Goal: Information Seeking & Learning: Learn about a topic

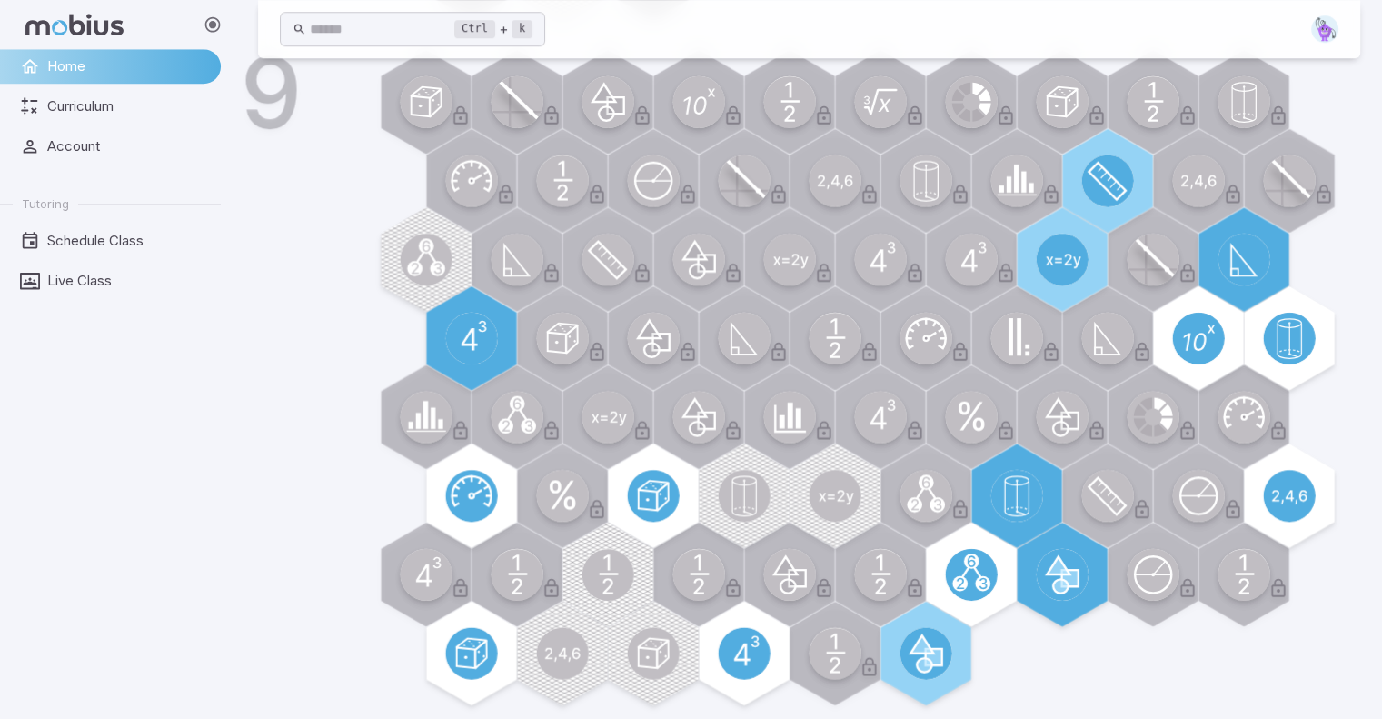
scroll to position [1405, 0]
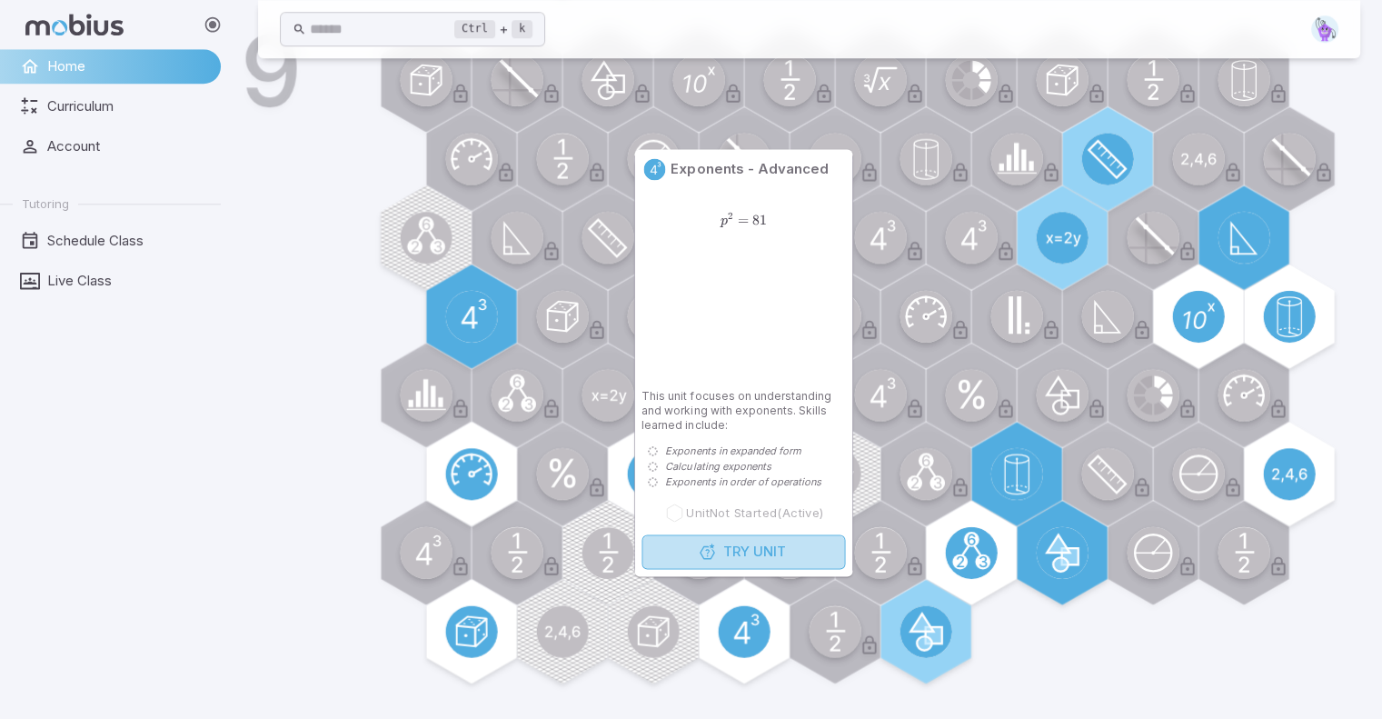
click at [744, 557] on span "Try" at bounding box center [736, 552] width 26 height 20
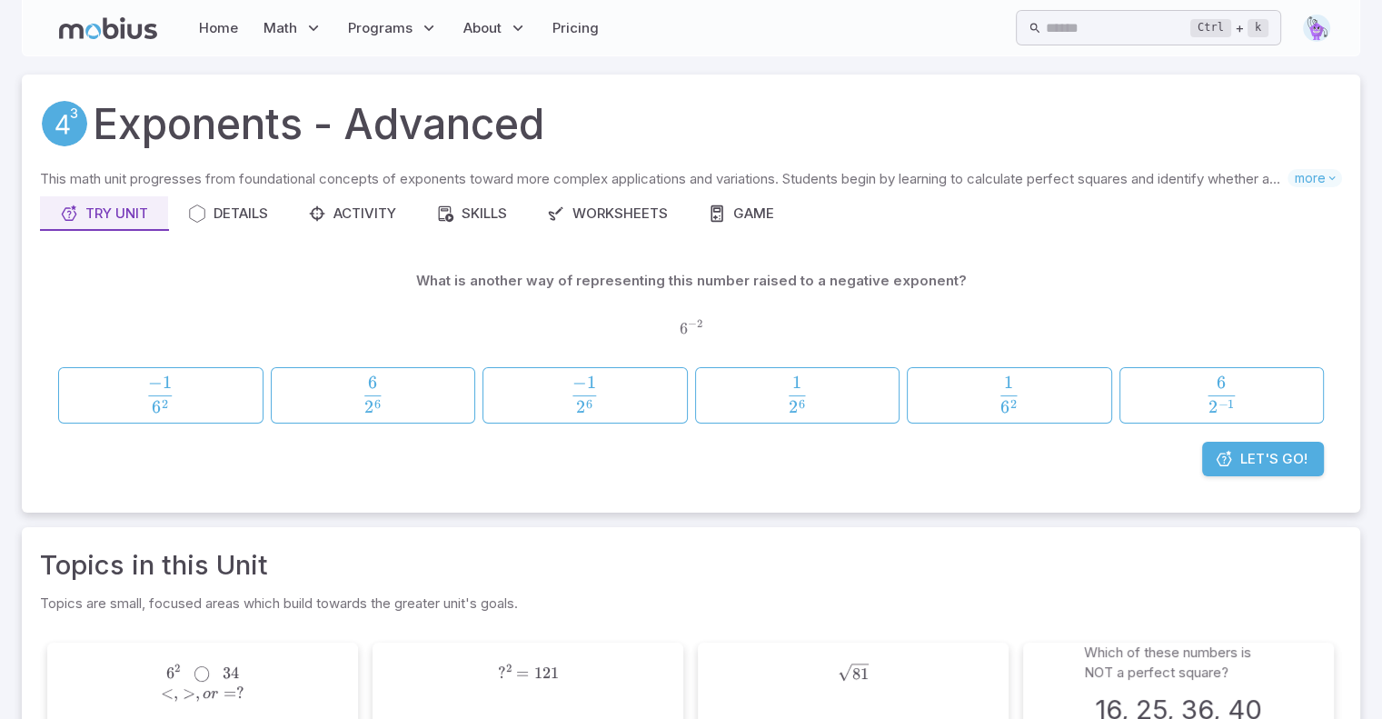
click at [1247, 457] on span "Let's Go!" at bounding box center [1273, 459] width 67 height 20
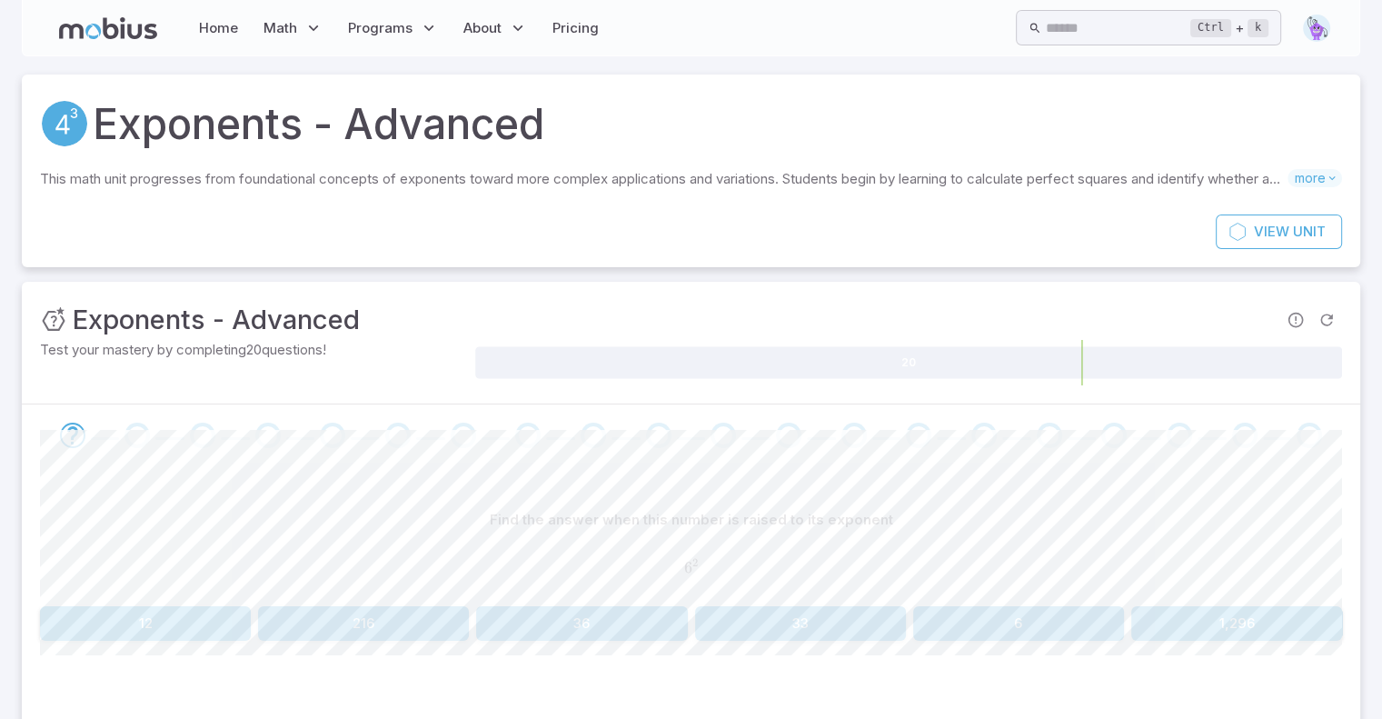
scroll to position [75, 0]
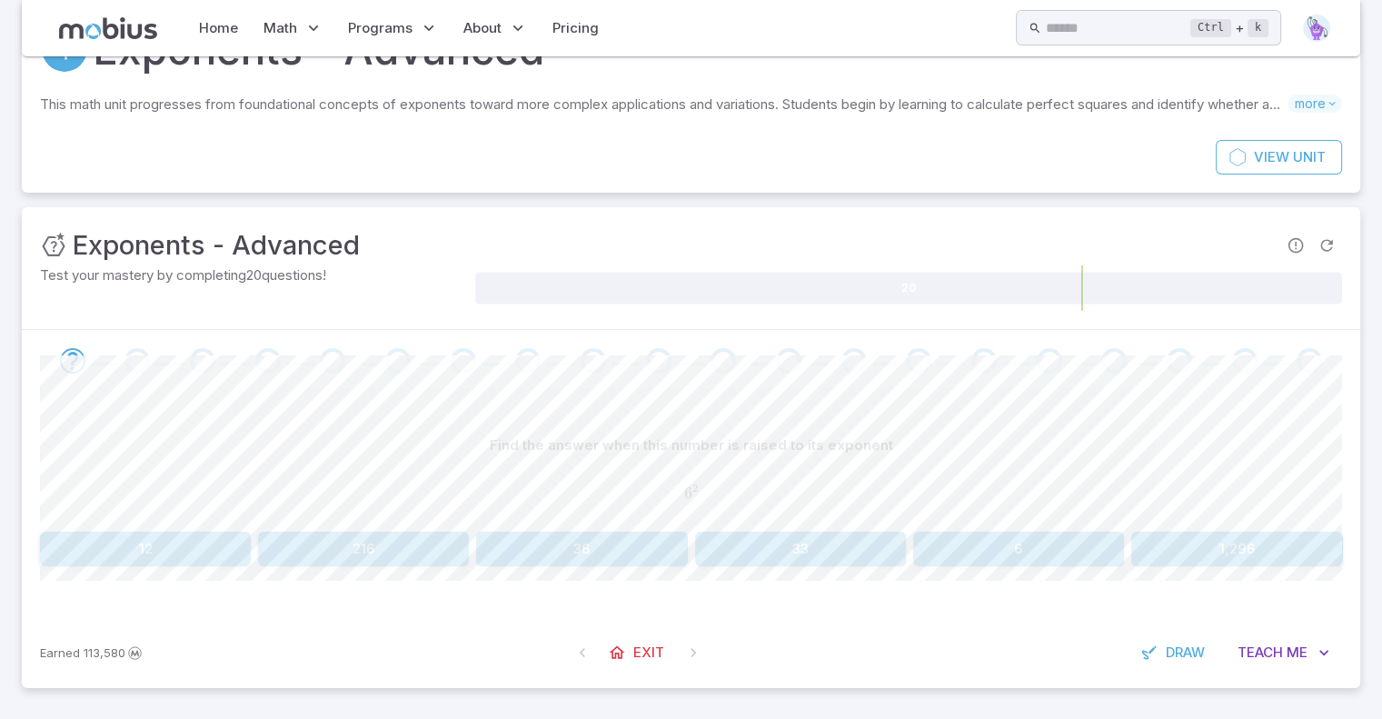
click at [609, 549] on button "36" at bounding box center [581, 549] width 211 height 35
click at [191, 554] on button "11" at bounding box center [145, 549] width 211 height 35
click at [372, 550] on button "10" at bounding box center [363, 550] width 211 height 35
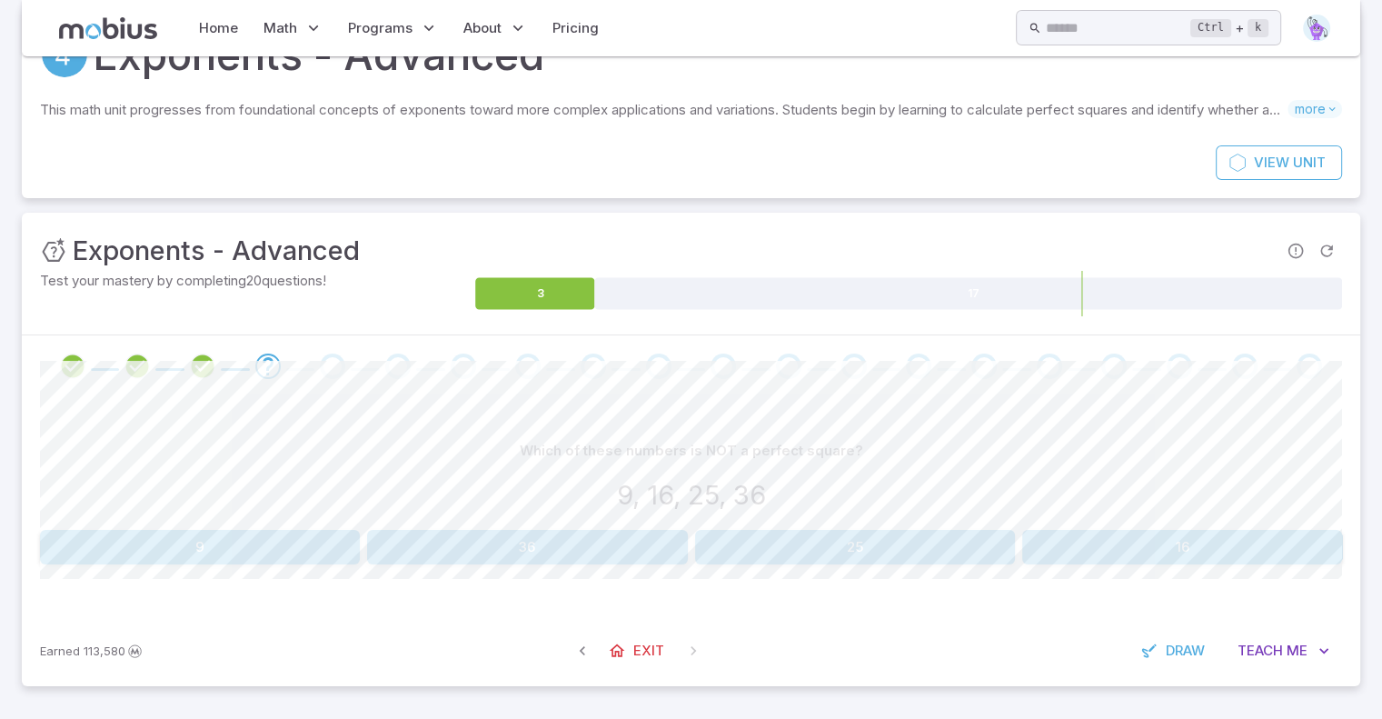
scroll to position [68, 0]
click at [692, 652] on span at bounding box center [693, 651] width 33 height 33
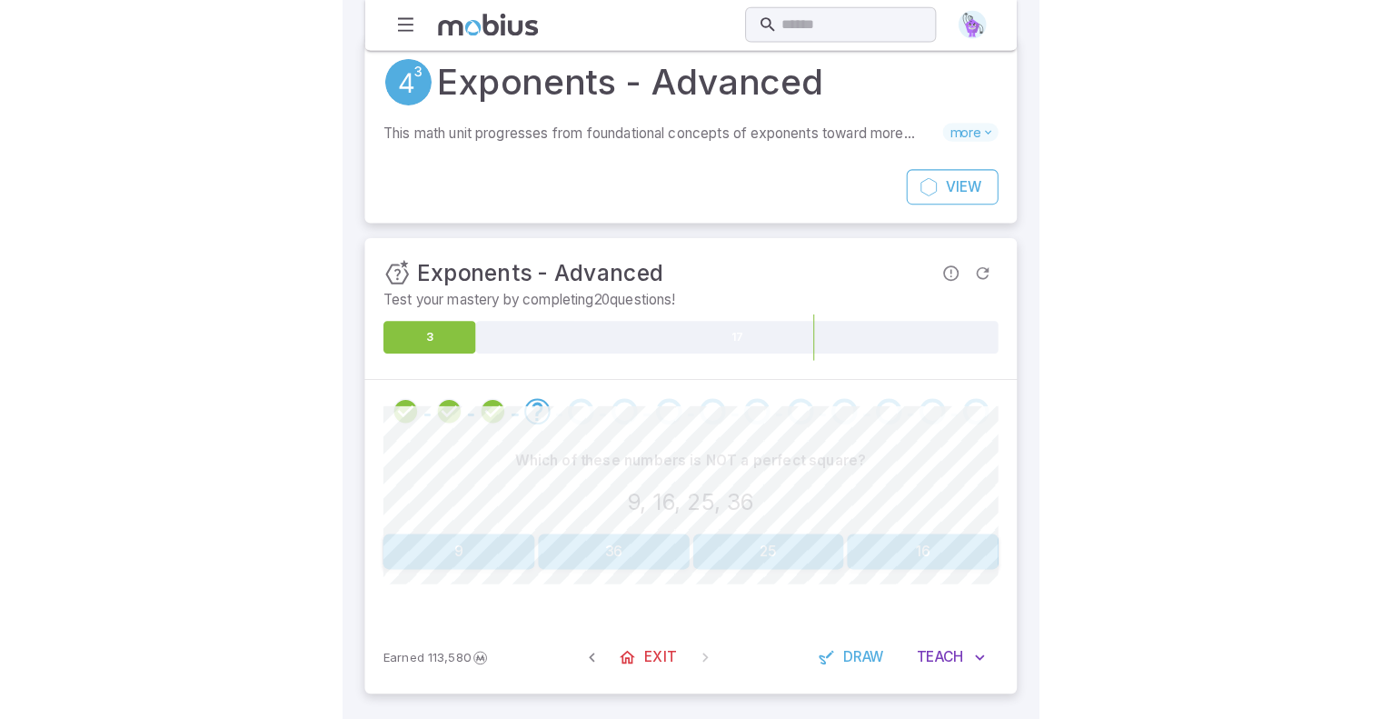
scroll to position [9, 0]
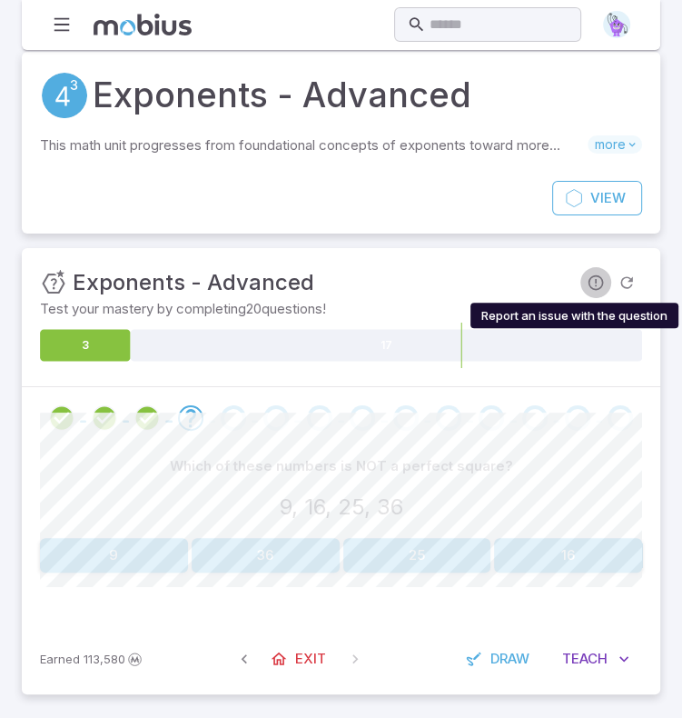
click at [596, 284] on icon "Report an issue with the question" at bounding box center [596, 283] width 18 height 18
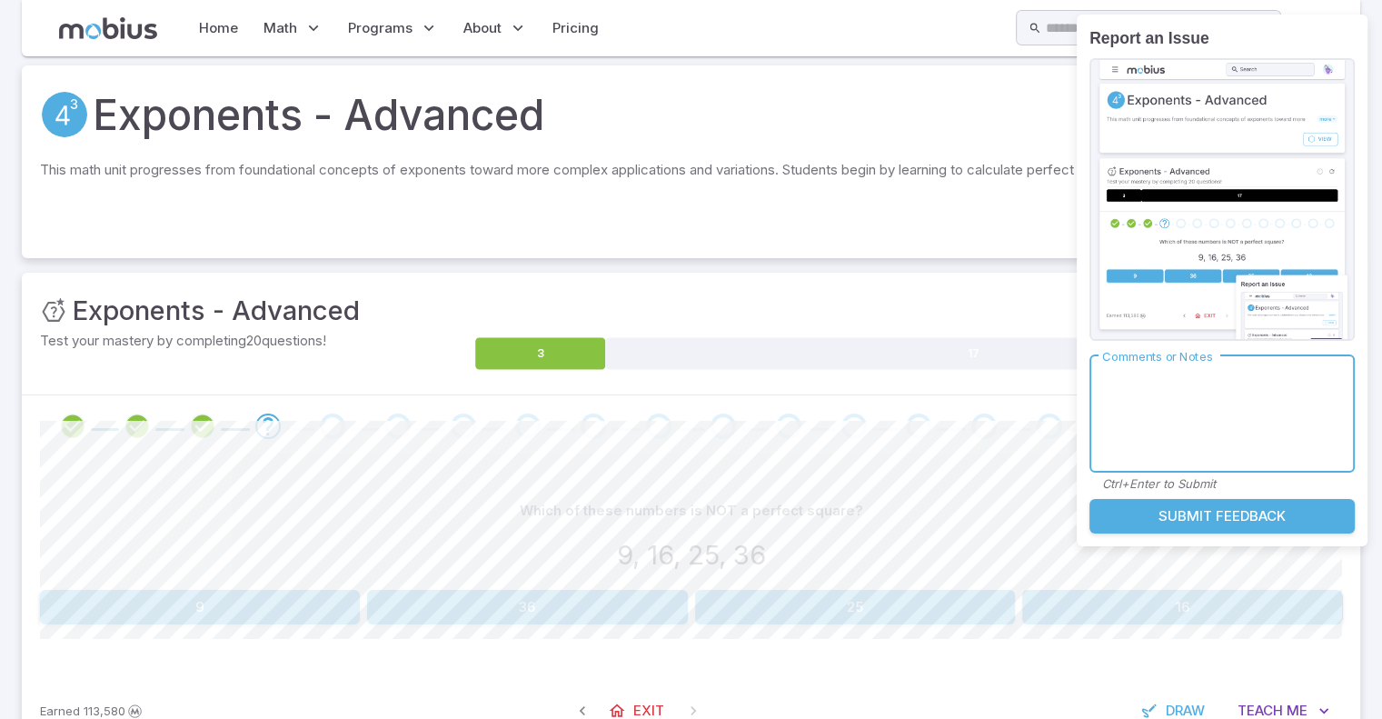
click at [1196, 393] on textarea "Comments or Notes" at bounding box center [1222, 413] width 240 height 87
click at [1114, 383] on textarea "**********" at bounding box center [1222, 413] width 240 height 87
type textarea "**********"
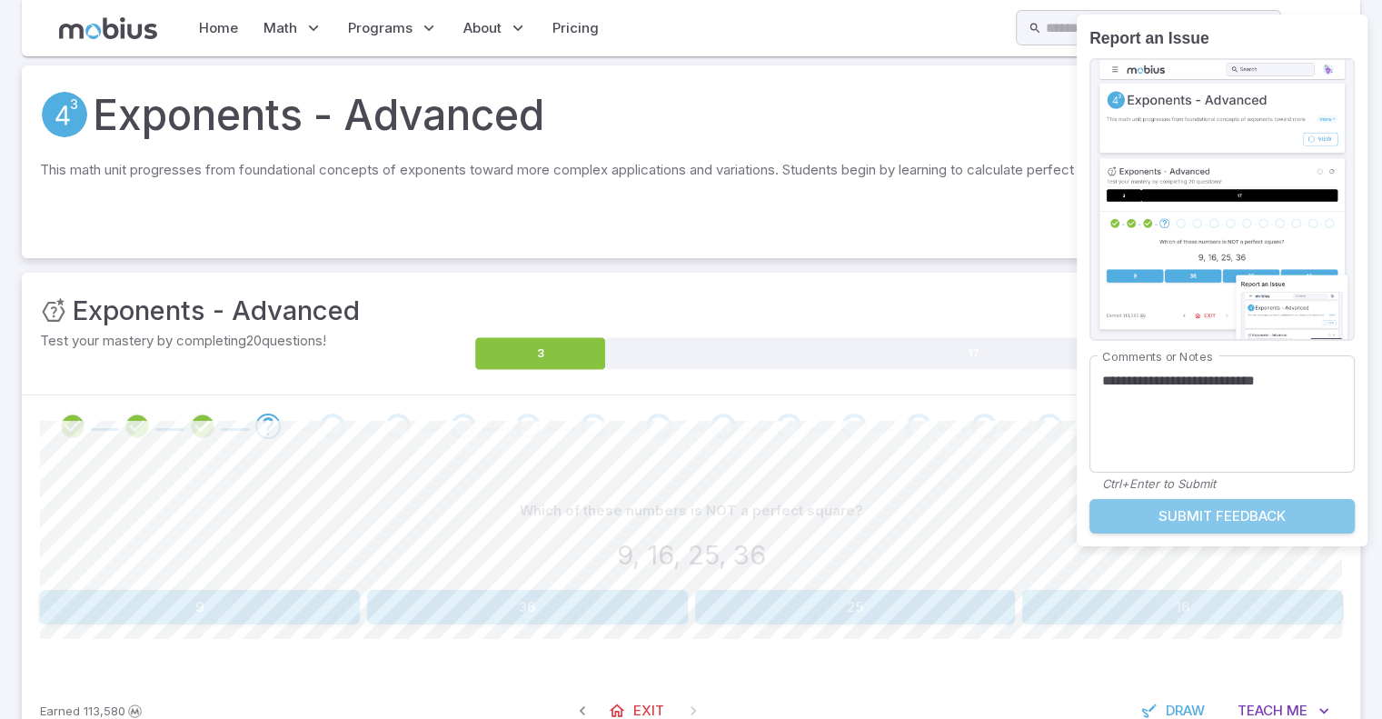
click at [1246, 507] on button "Submit Feedback" at bounding box center [1222, 516] width 265 height 35
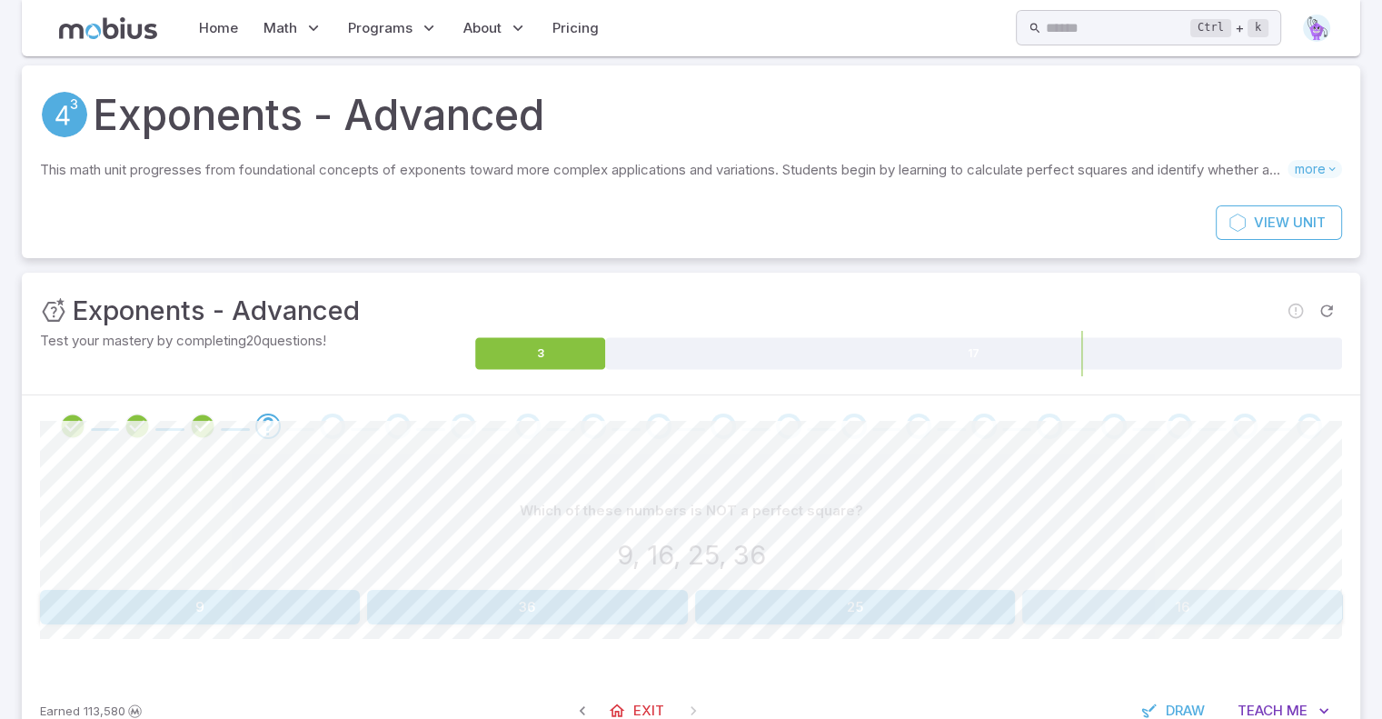
click at [1132, 603] on button "16" at bounding box center [1182, 607] width 320 height 35
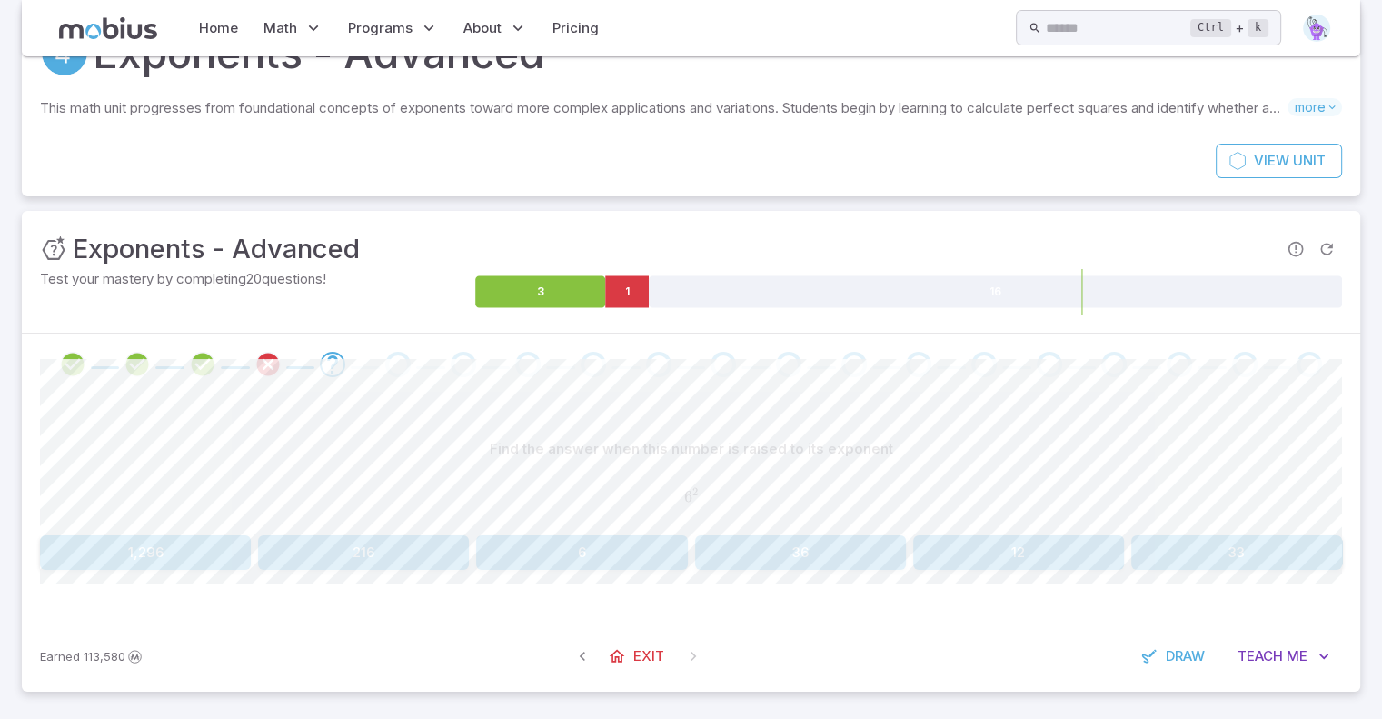
scroll to position [75, 0]
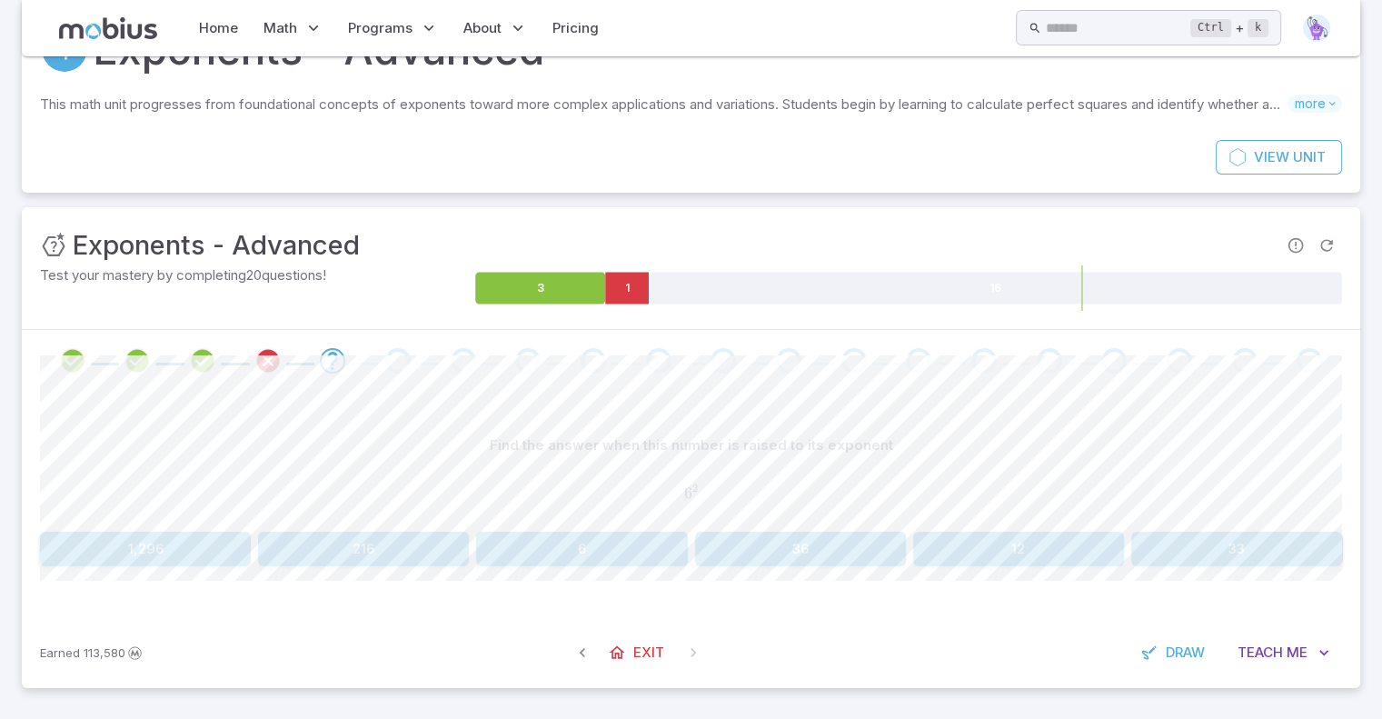
click at [779, 529] on div "Find the answer when this number is raised to its exponent 6 2 6^{2} 6 2 1,296 …" at bounding box center [691, 497] width 1302 height 138
click at [785, 548] on button "36" at bounding box center [800, 549] width 211 height 35
click at [1183, 536] on button "6" at bounding box center [1236, 549] width 211 height 35
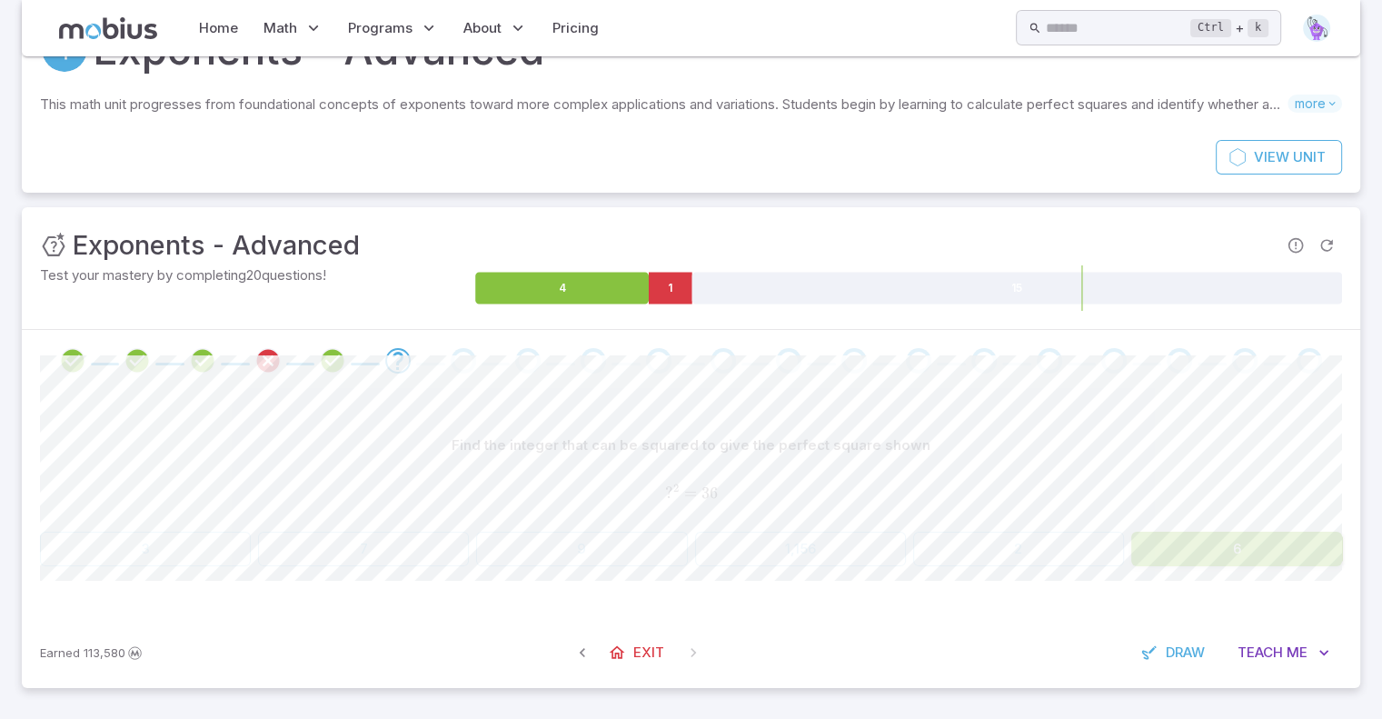
scroll to position [68, 0]
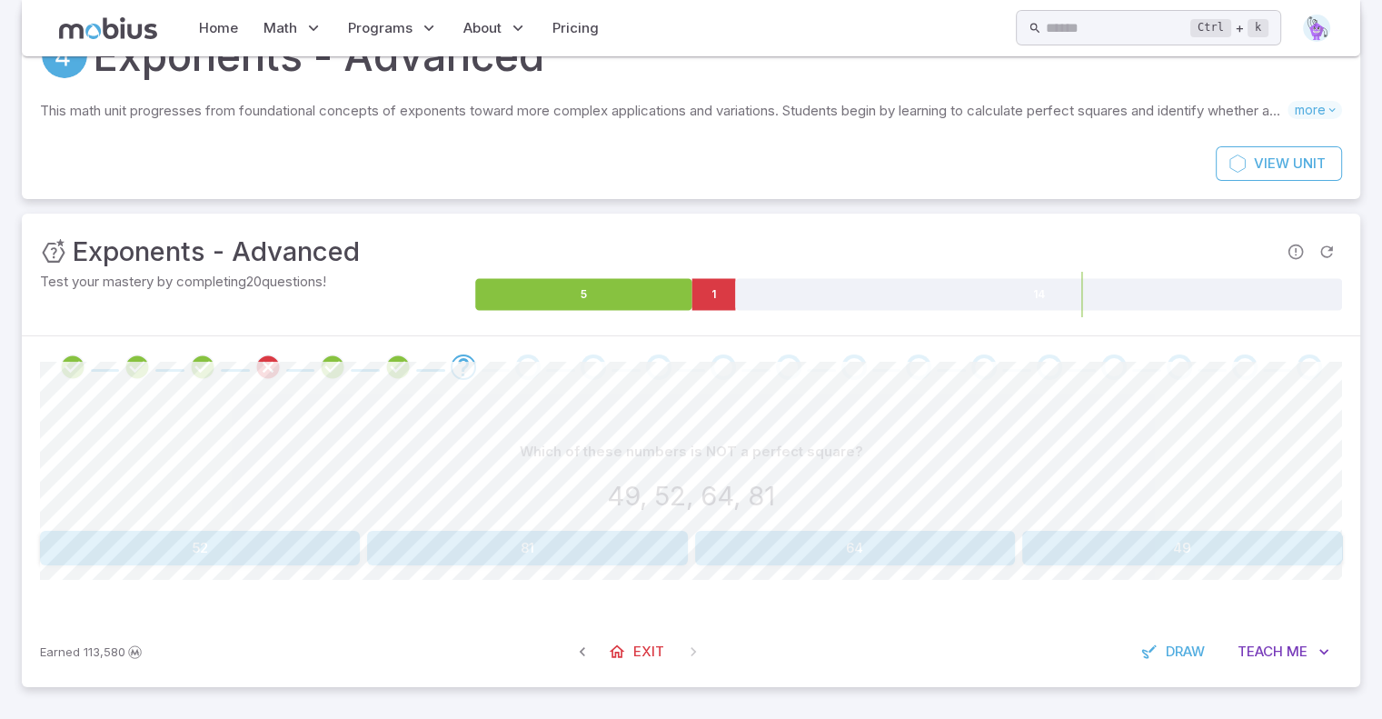
click at [305, 543] on button "52" at bounding box center [200, 548] width 320 height 35
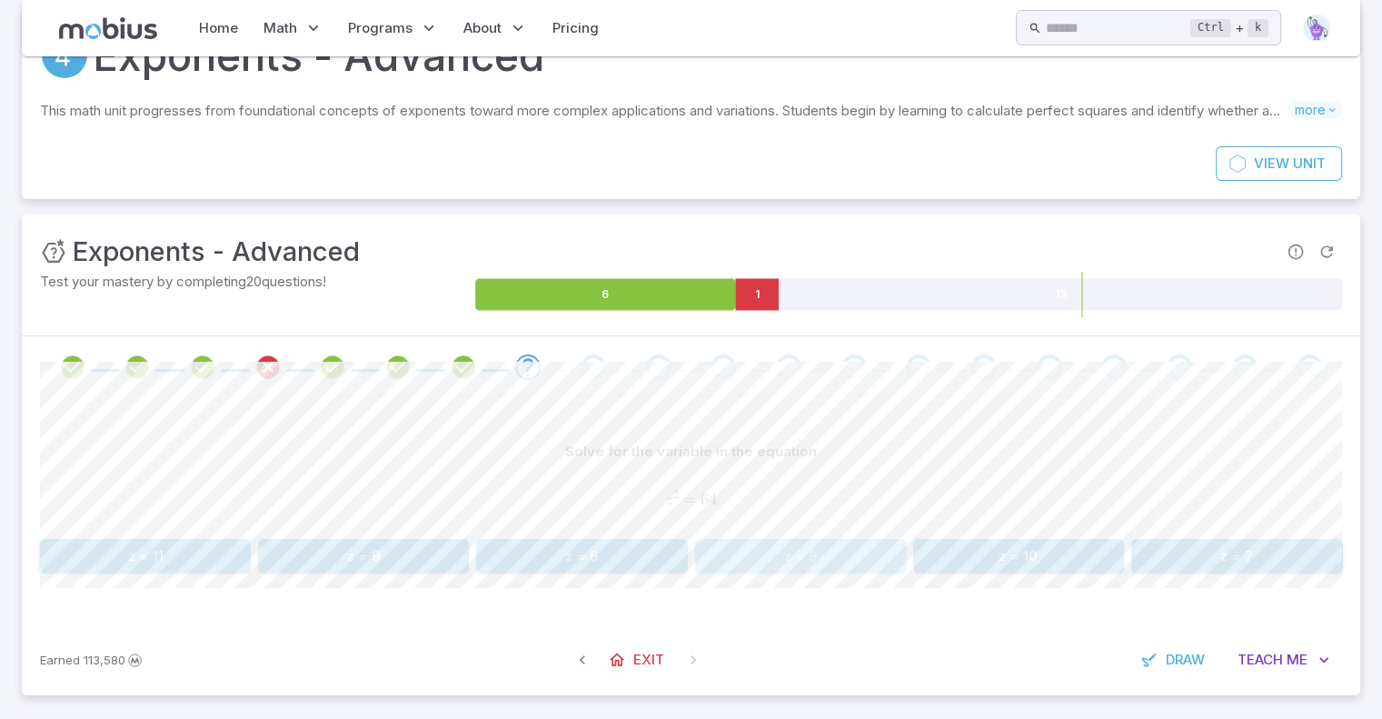
click at [827, 559] on button "z = 8" at bounding box center [800, 556] width 211 height 35
click at [1292, 553] on button "p = 16" at bounding box center [1236, 555] width 211 height 35
click at [1190, 541] on button "b = 49" at bounding box center [1236, 557] width 211 height 35
click at [1178, 560] on button "10" at bounding box center [1236, 556] width 211 height 35
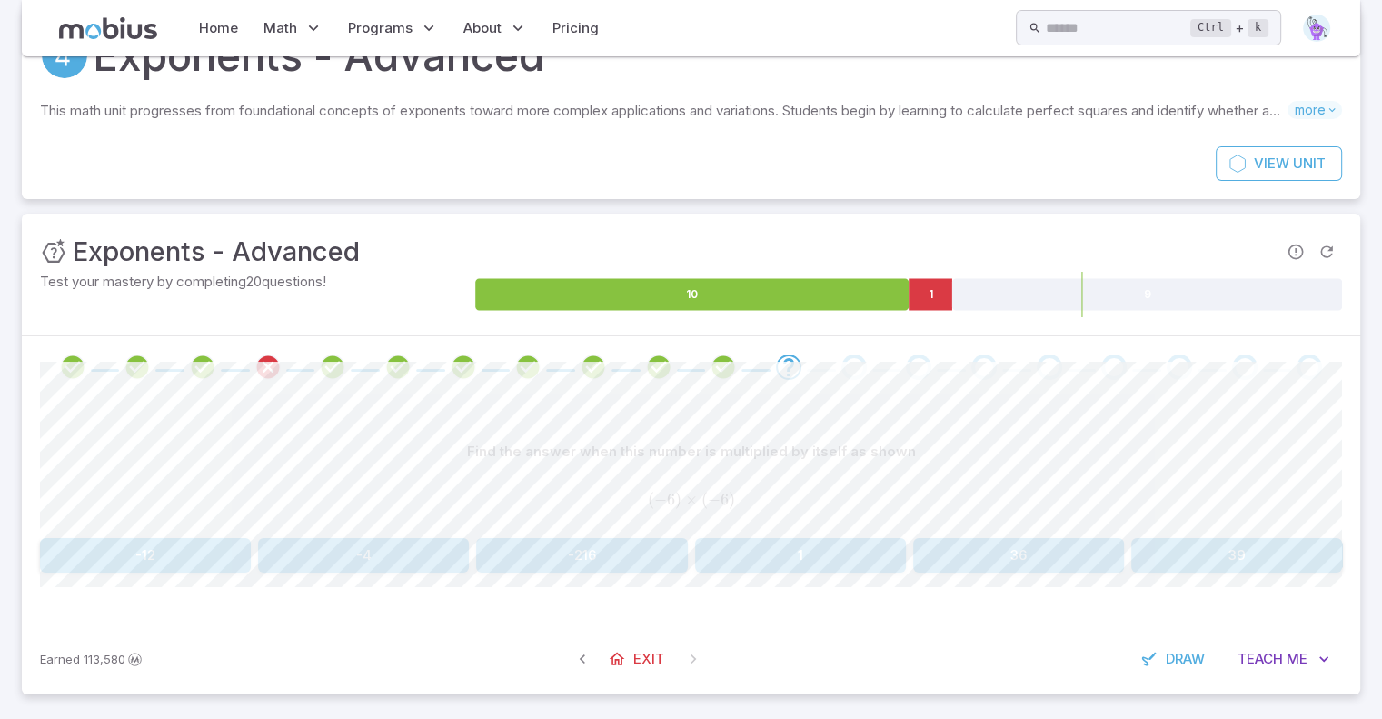
click at [1055, 570] on button "36" at bounding box center [1018, 555] width 211 height 35
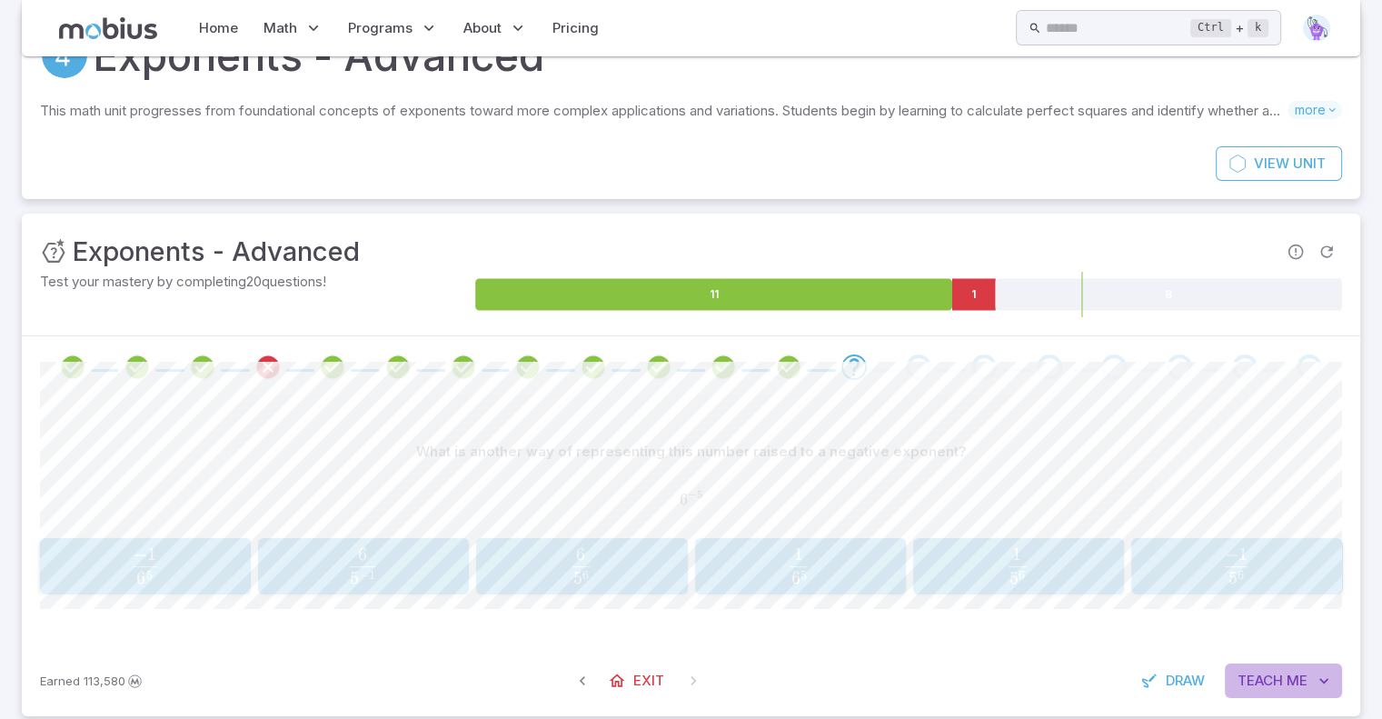
click at [1270, 672] on span "Teach" at bounding box center [1260, 681] width 45 height 20
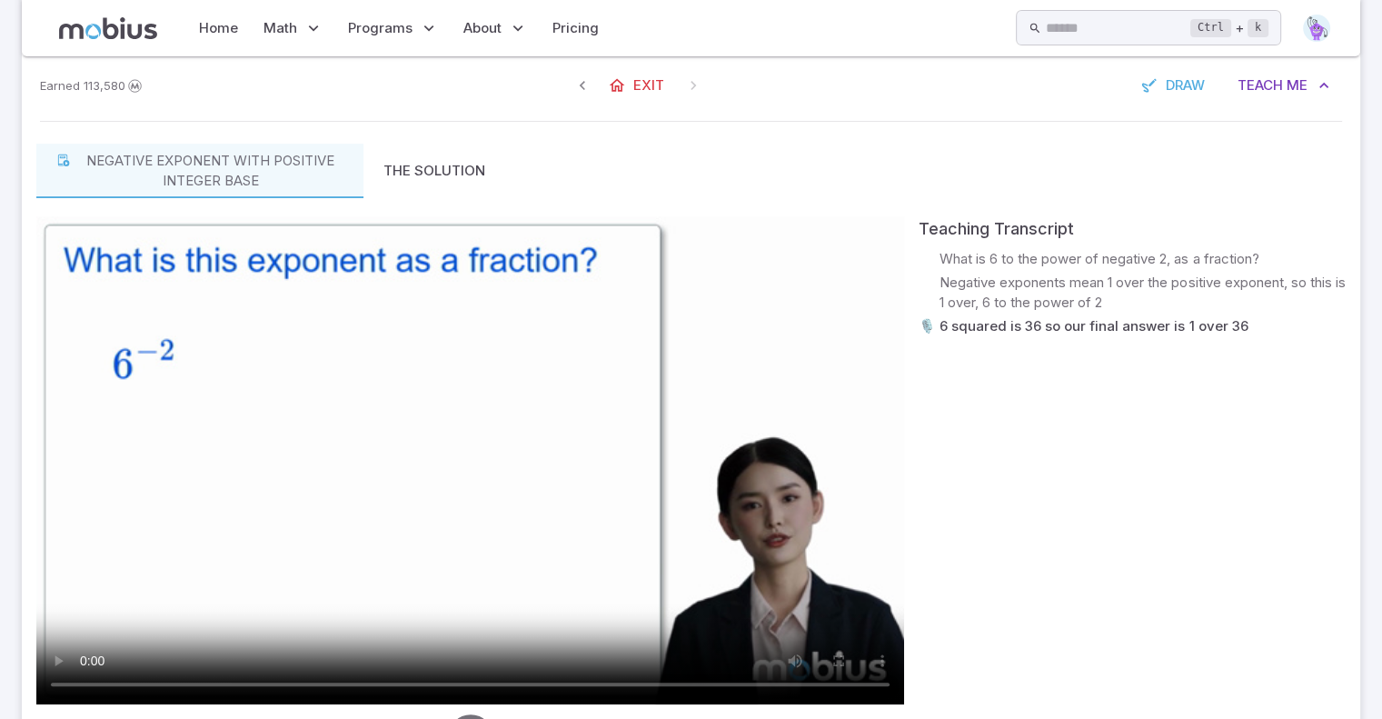
scroll to position [667, 0]
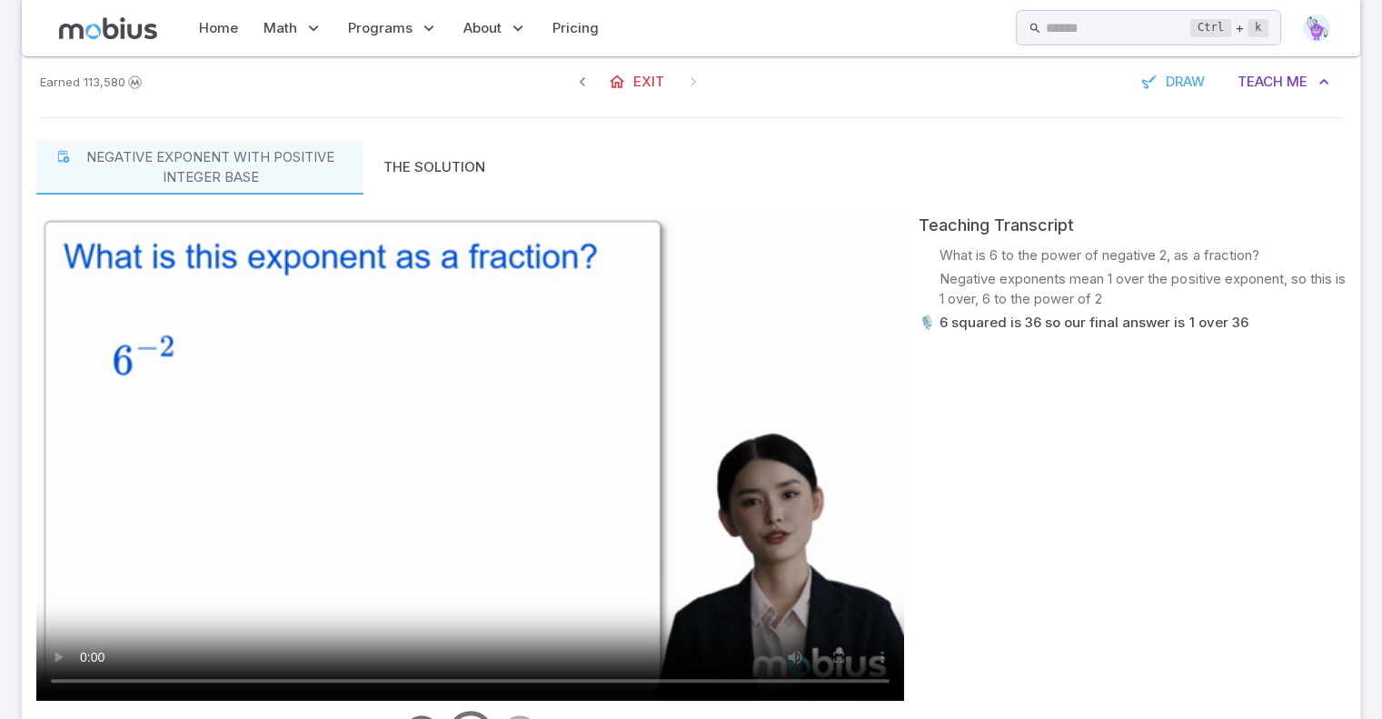
click at [431, 374] on video at bounding box center [470, 457] width 868 height 488
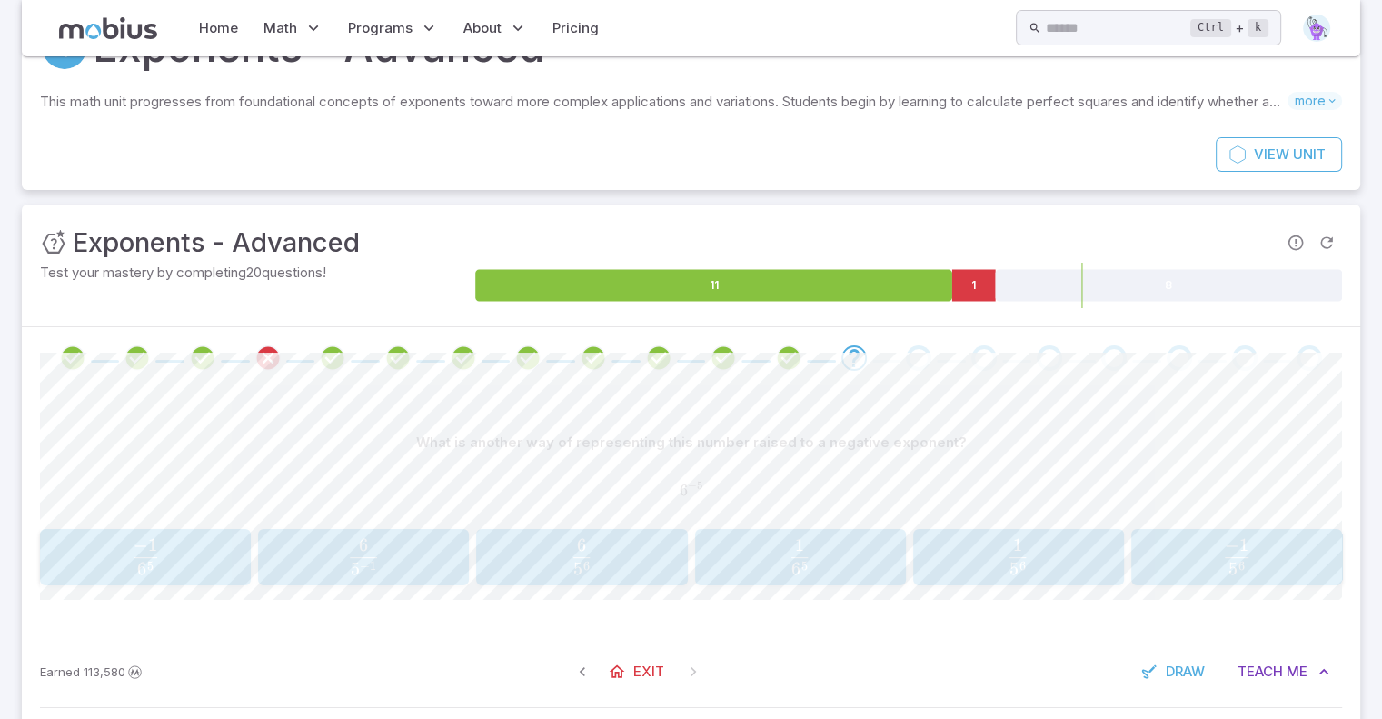
scroll to position [79, 0]
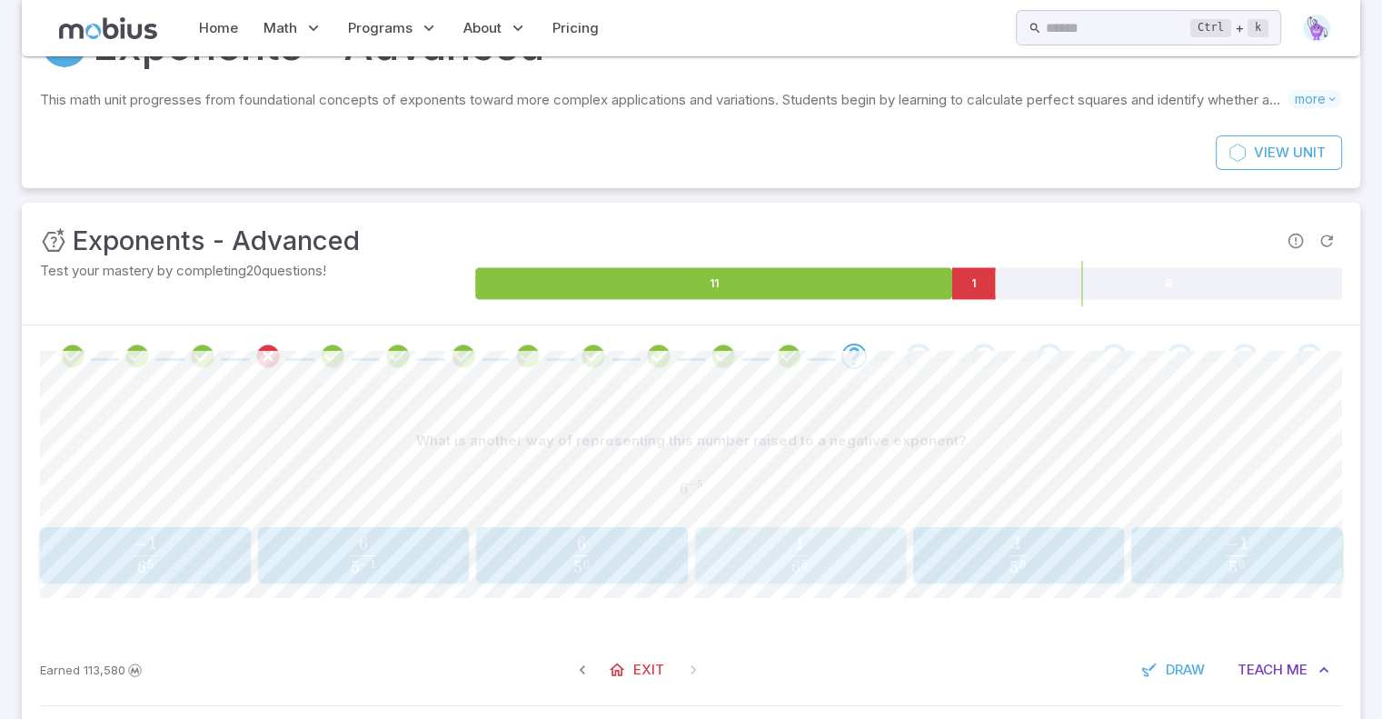
click at [810, 574] on div "1 6 5 \frac{1}{6^{5}} 6 5 1 ​" at bounding box center [800, 555] width 199 height 42
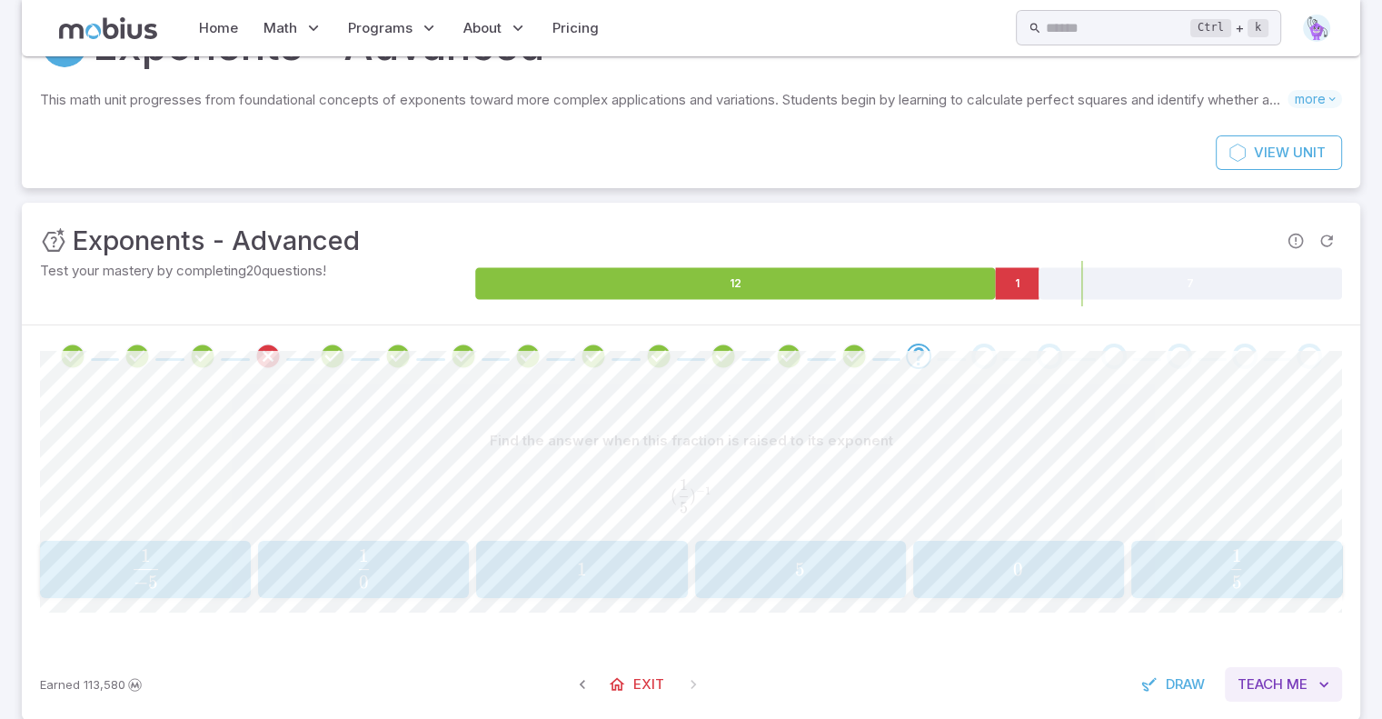
click at [1338, 680] on button "Teach Me" at bounding box center [1283, 684] width 117 height 35
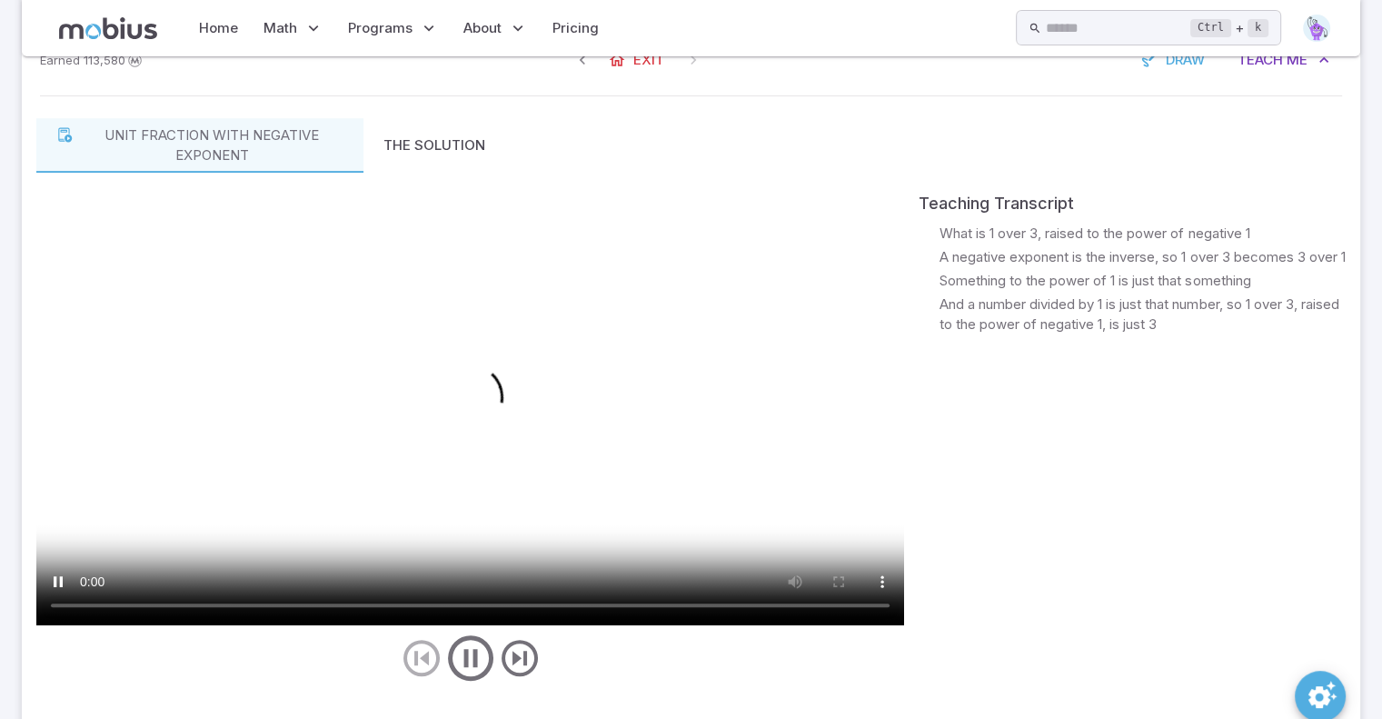
scroll to position [704, 0]
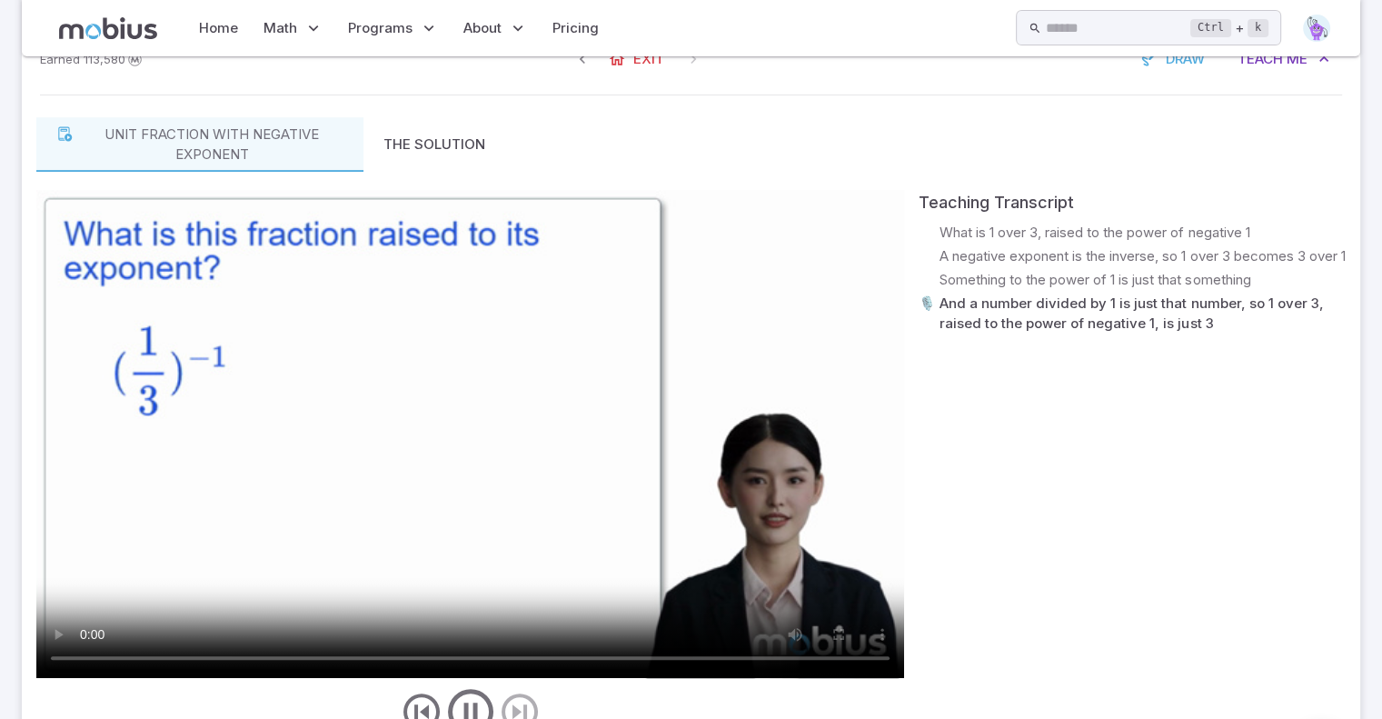
click at [419, 413] on video at bounding box center [470, 434] width 868 height 488
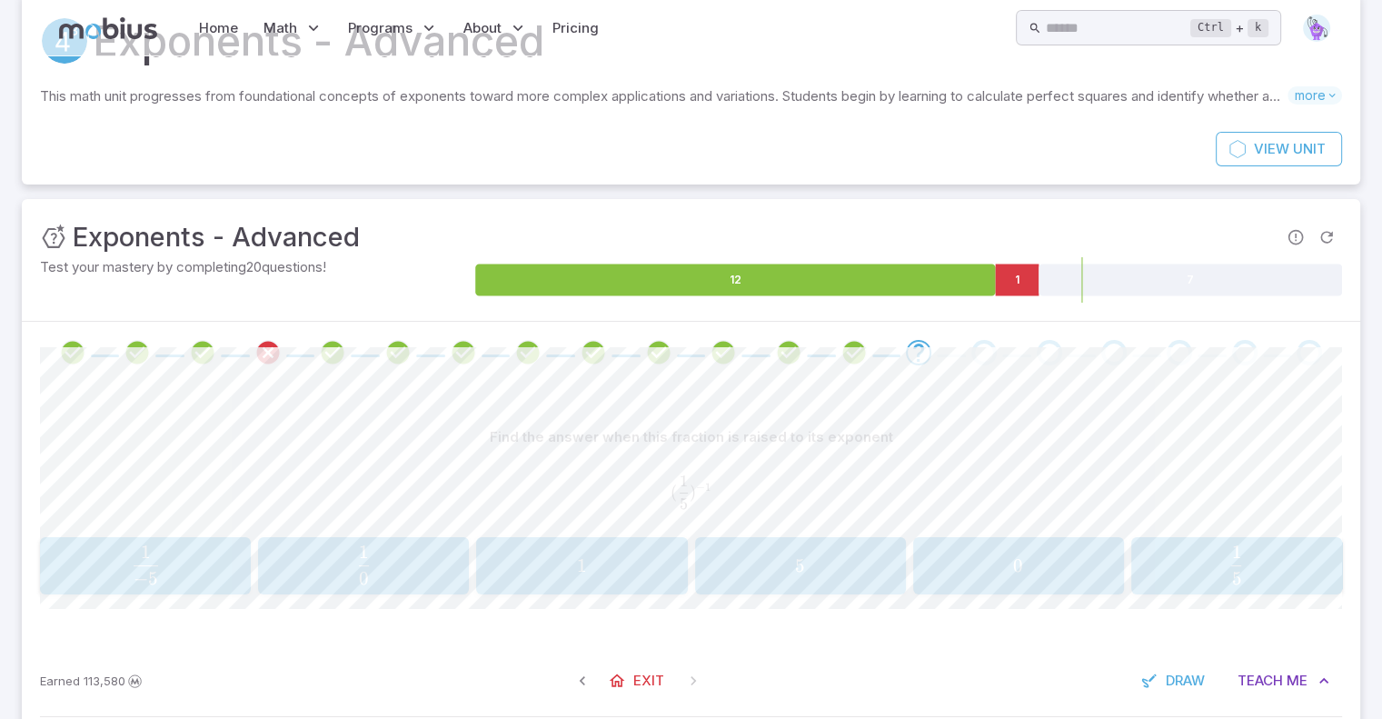
scroll to position [0, 0]
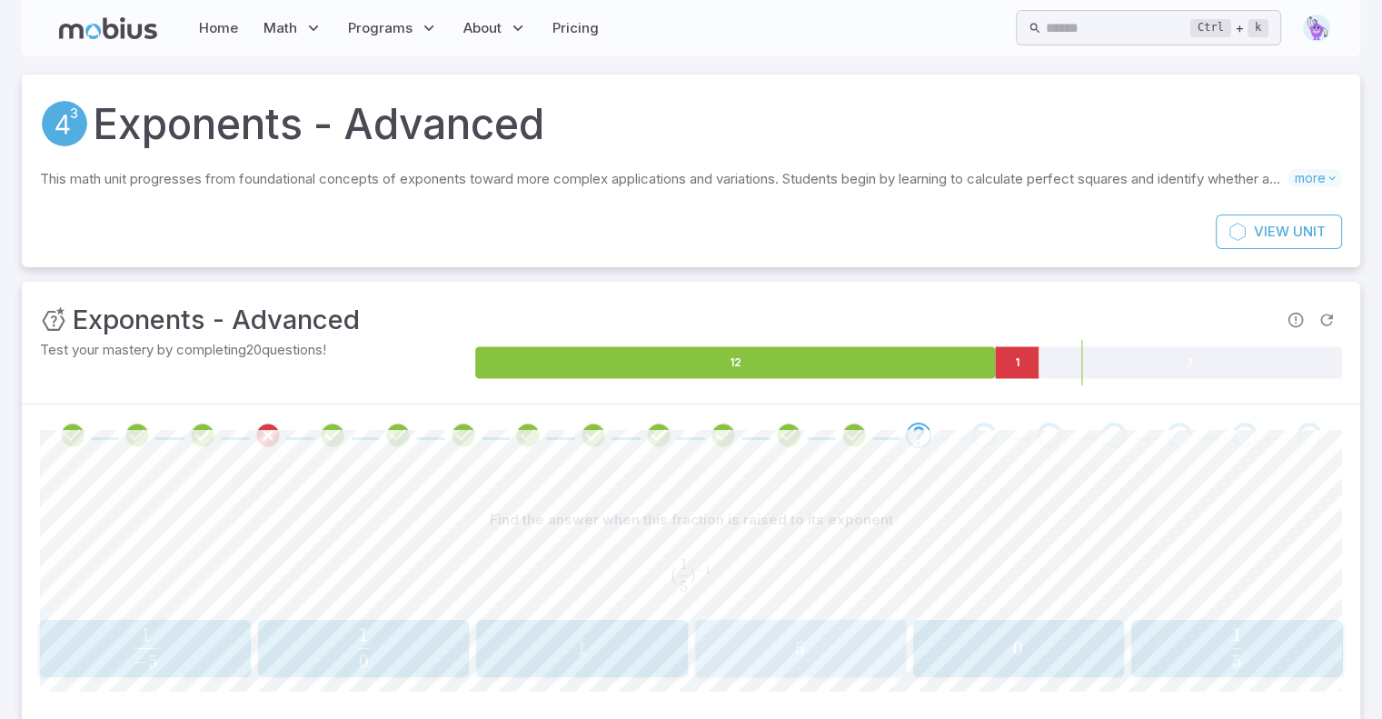
click at [792, 654] on span "5" at bounding box center [800, 648] width 199 height 23
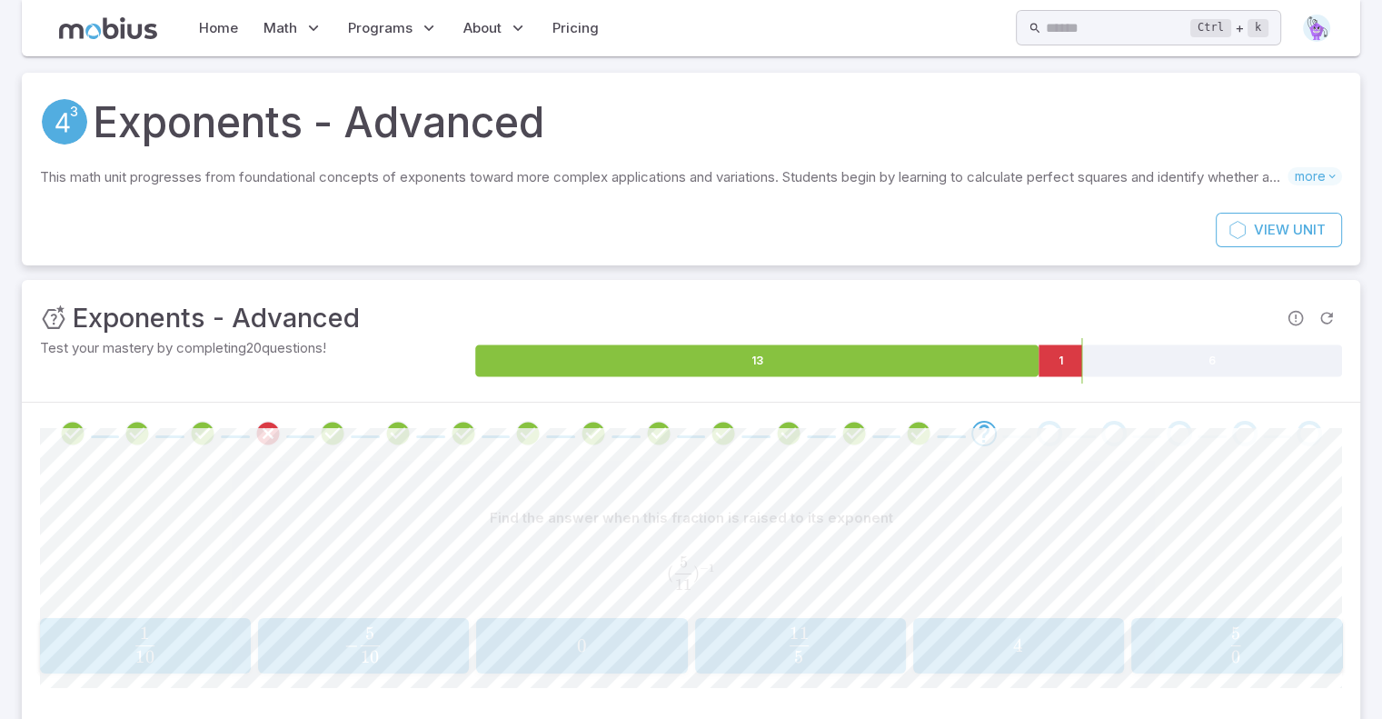
click at [779, 632] on span "5 11 ​" at bounding box center [799, 644] width 184 height 36
click at [1178, 644] on span "2" at bounding box center [1236, 646] width 199 height 23
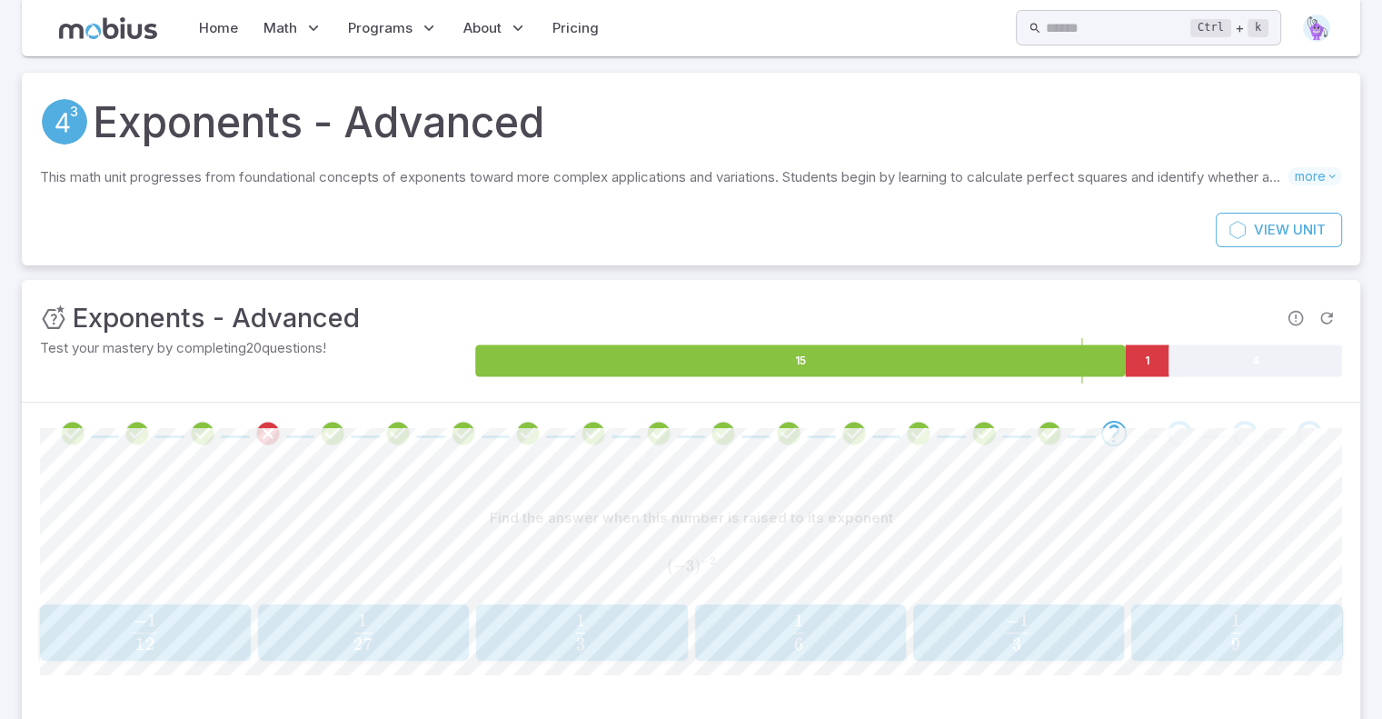
scroll to position [96, 0]
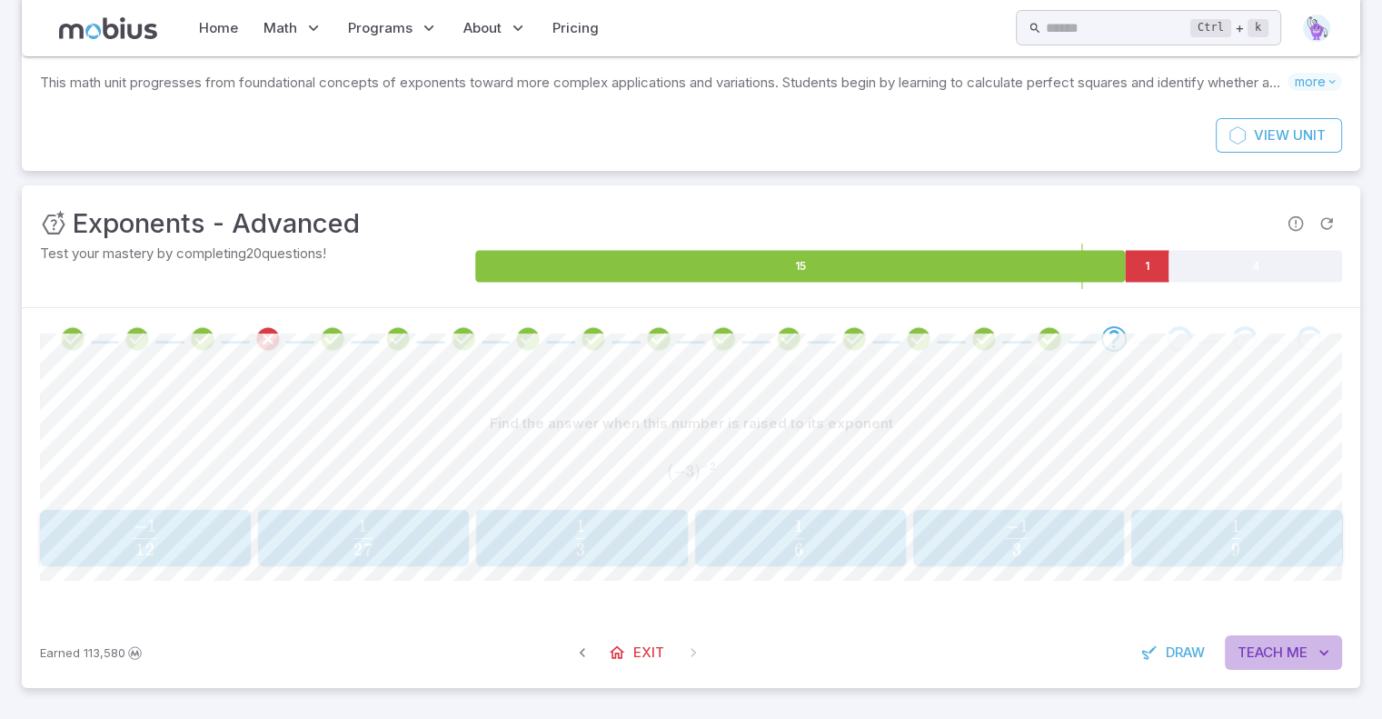
click at [1331, 644] on icon "button" at bounding box center [1324, 652] width 18 height 18
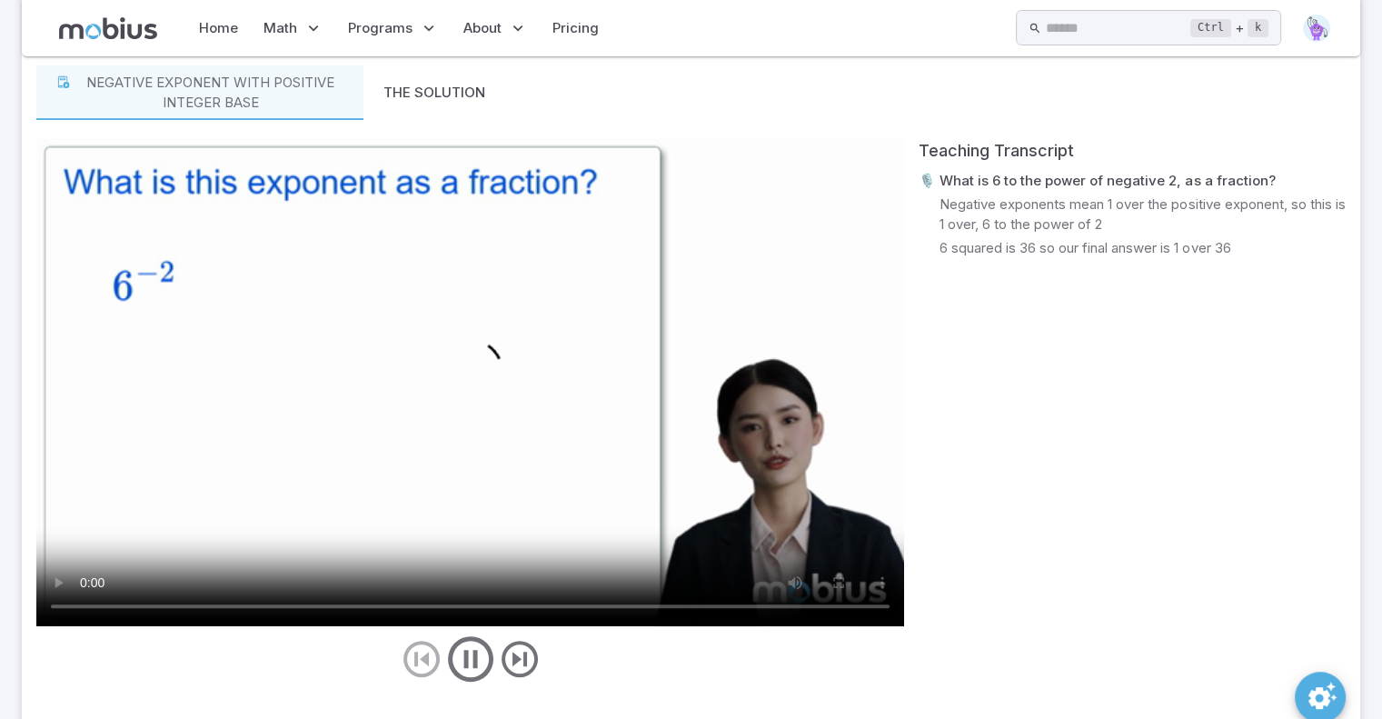
scroll to position [791, 0]
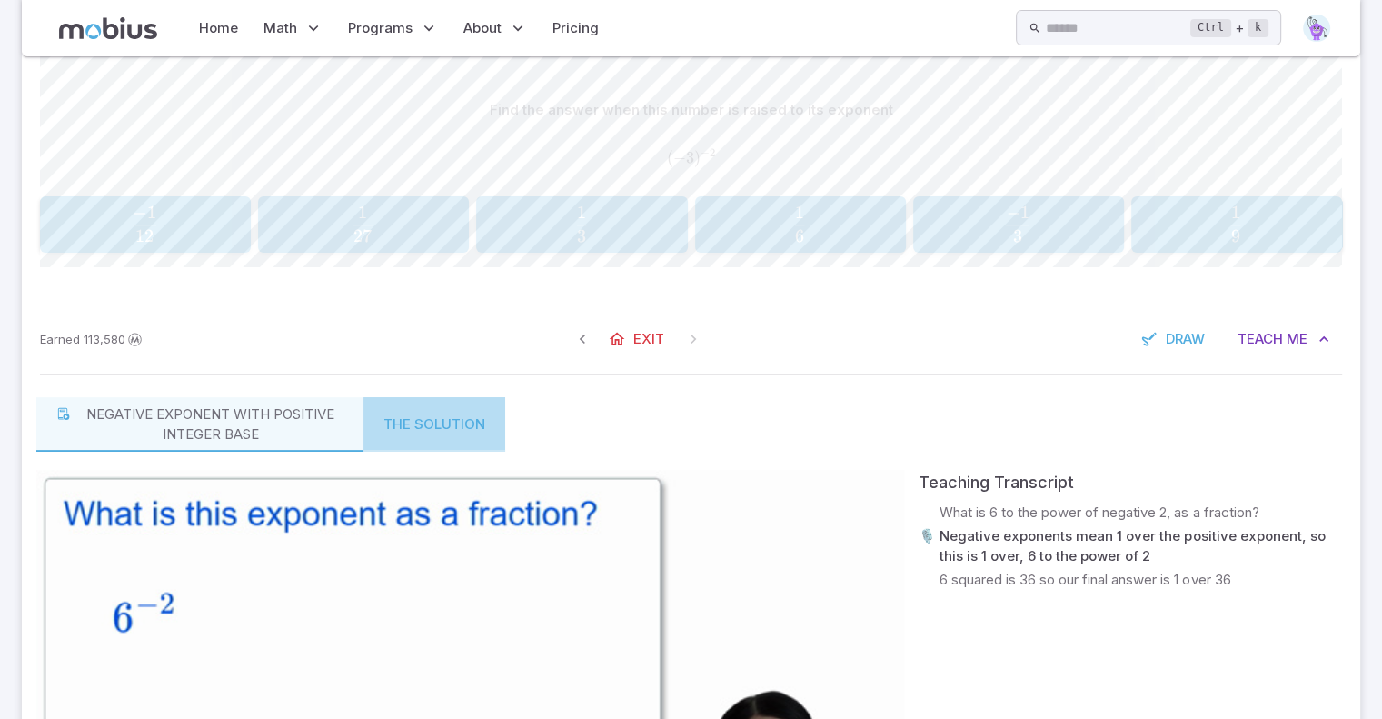
click at [433, 410] on button "The Solution" at bounding box center [435, 424] width 142 height 55
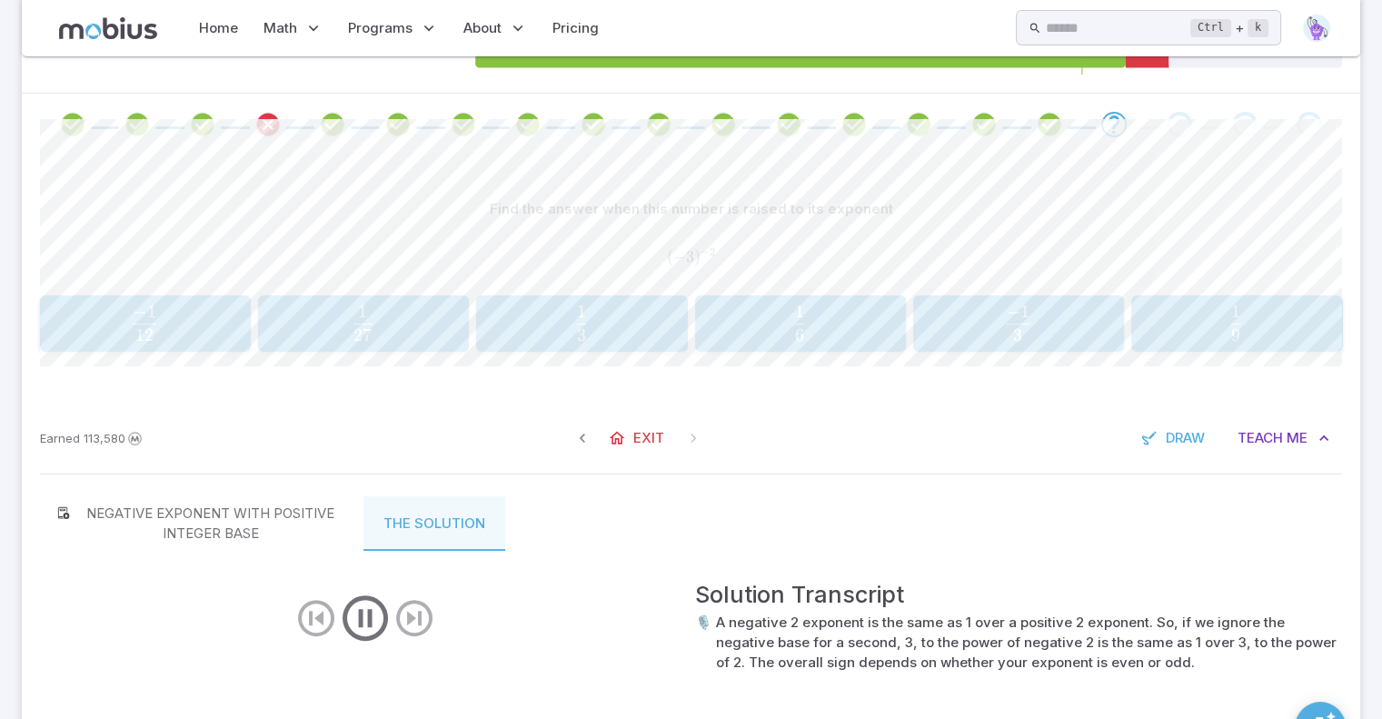
scroll to position [350, 0]
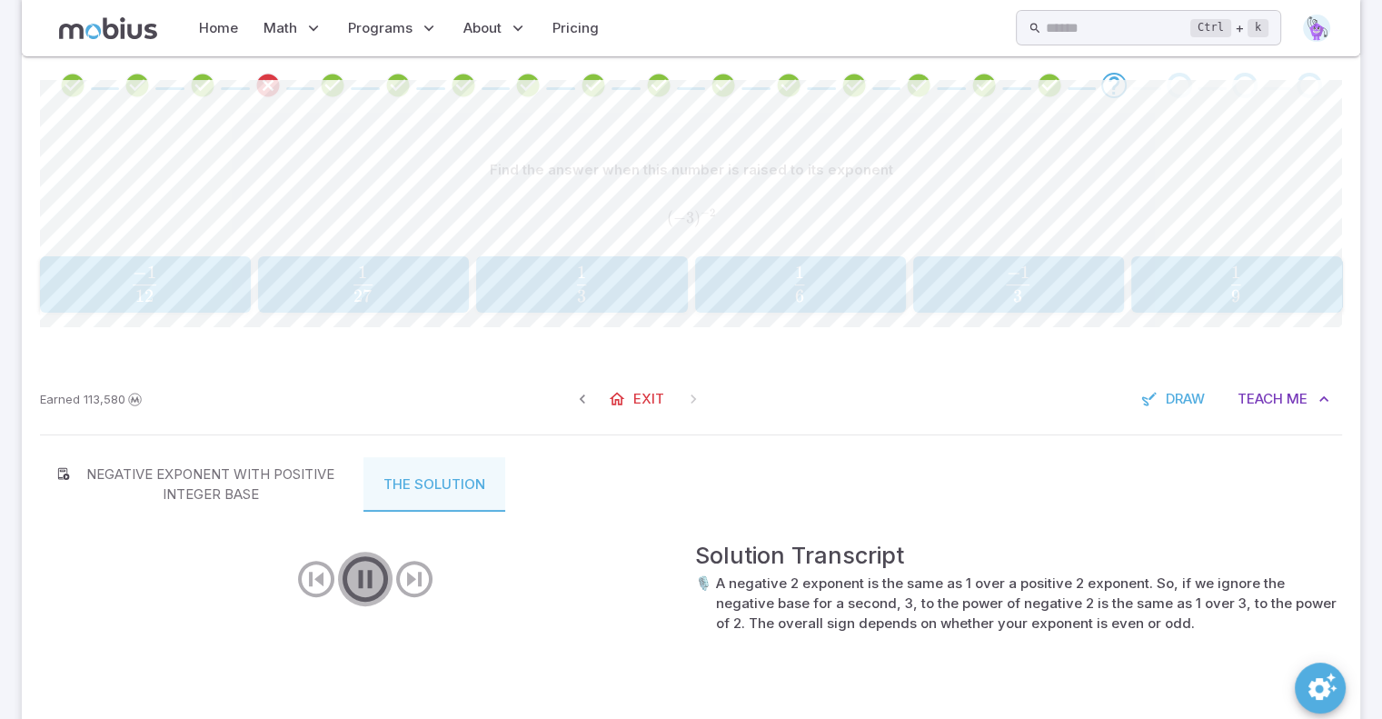
click at [380, 576] on icon "play/pause/restart" at bounding box center [365, 579] width 55 height 55
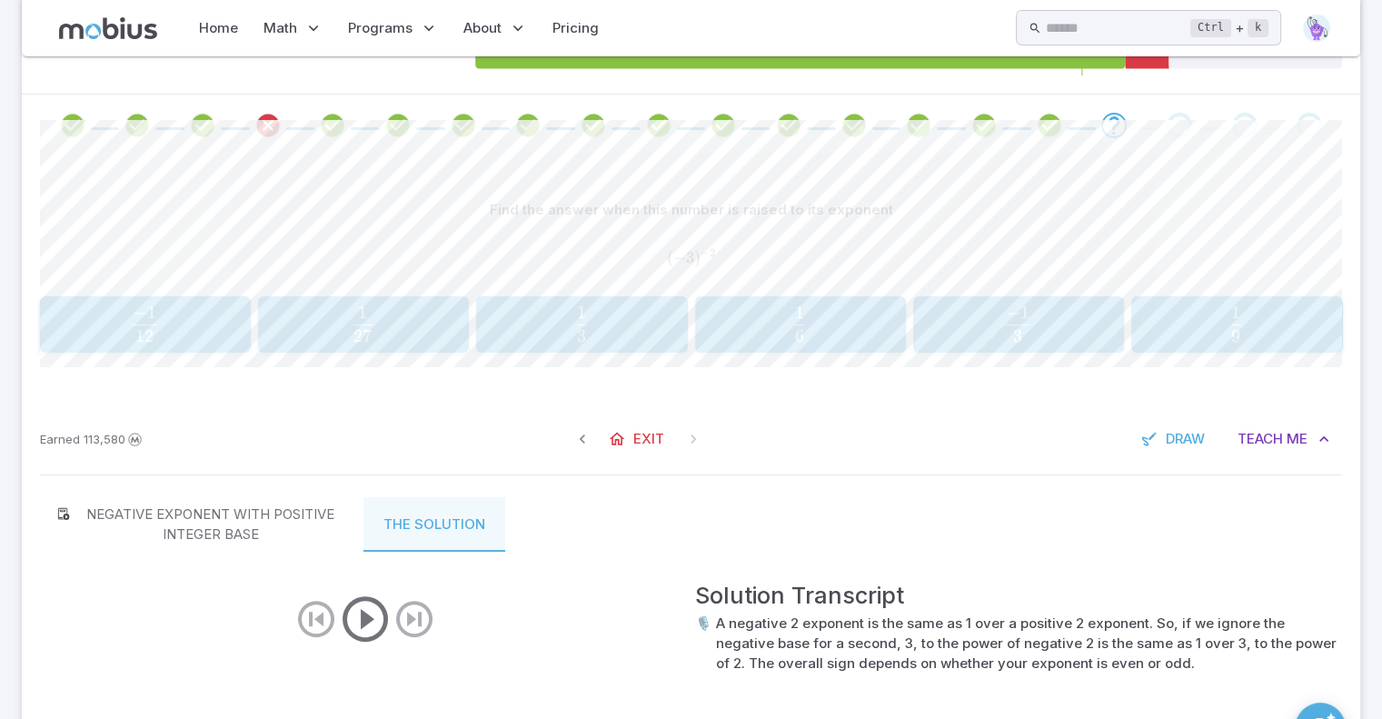
scroll to position [390, 0]
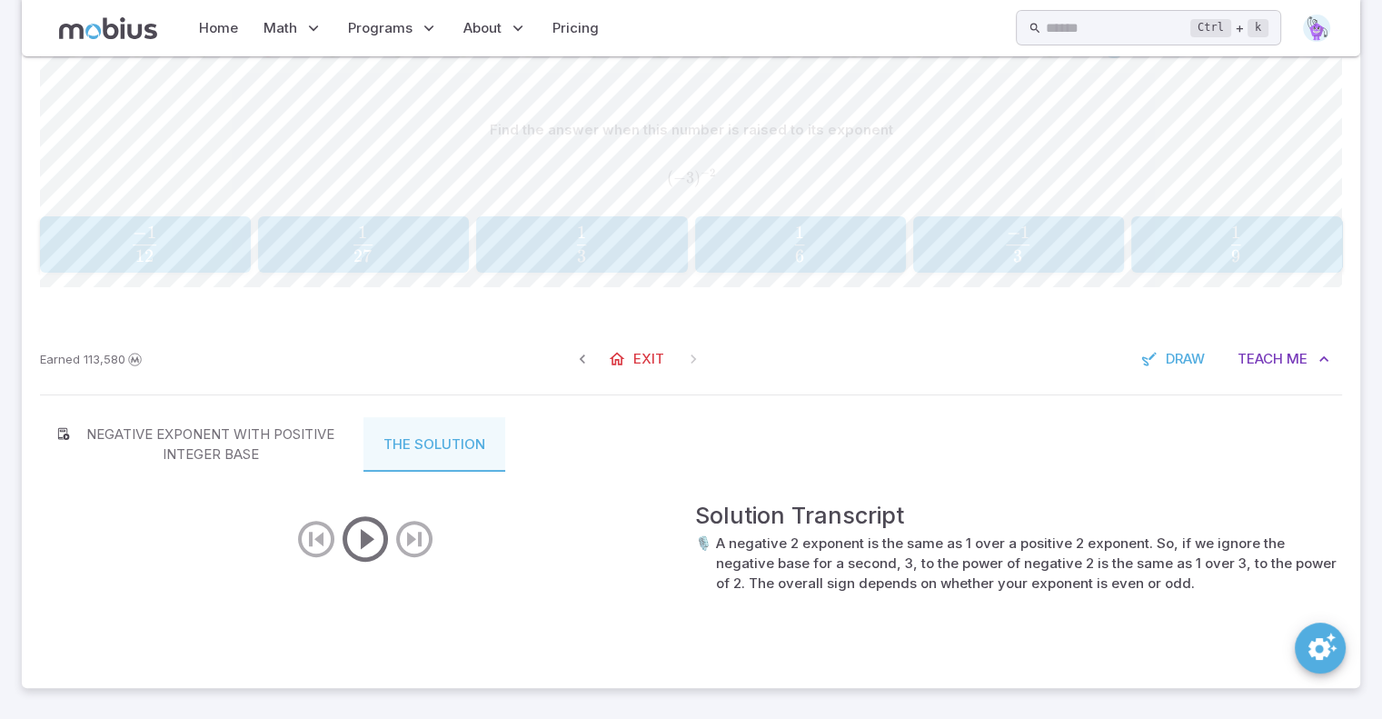
drag, startPoint x: 731, startPoint y: 426, endPoint x: 1320, endPoint y: 633, distance: 624.3
click at [1320, 633] on icon "SpeedDial teaching preferences" at bounding box center [1322, 646] width 33 height 33
click at [1307, 642] on icon "SpeedDial teaching preferences" at bounding box center [1322, 646] width 33 height 33
click at [1226, 270] on button "1 9 \frac{1}{9} 9 1 ​" at bounding box center [1236, 244] width 211 height 56
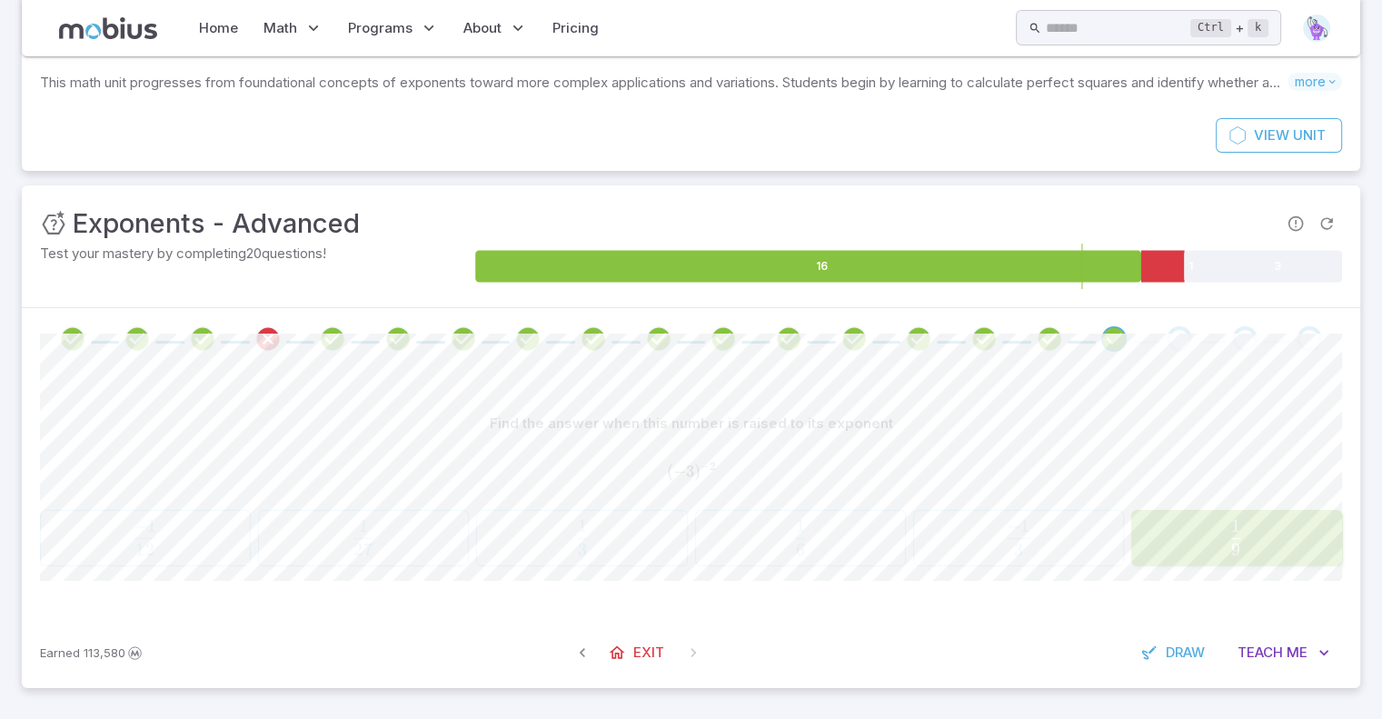
scroll to position [112, 0]
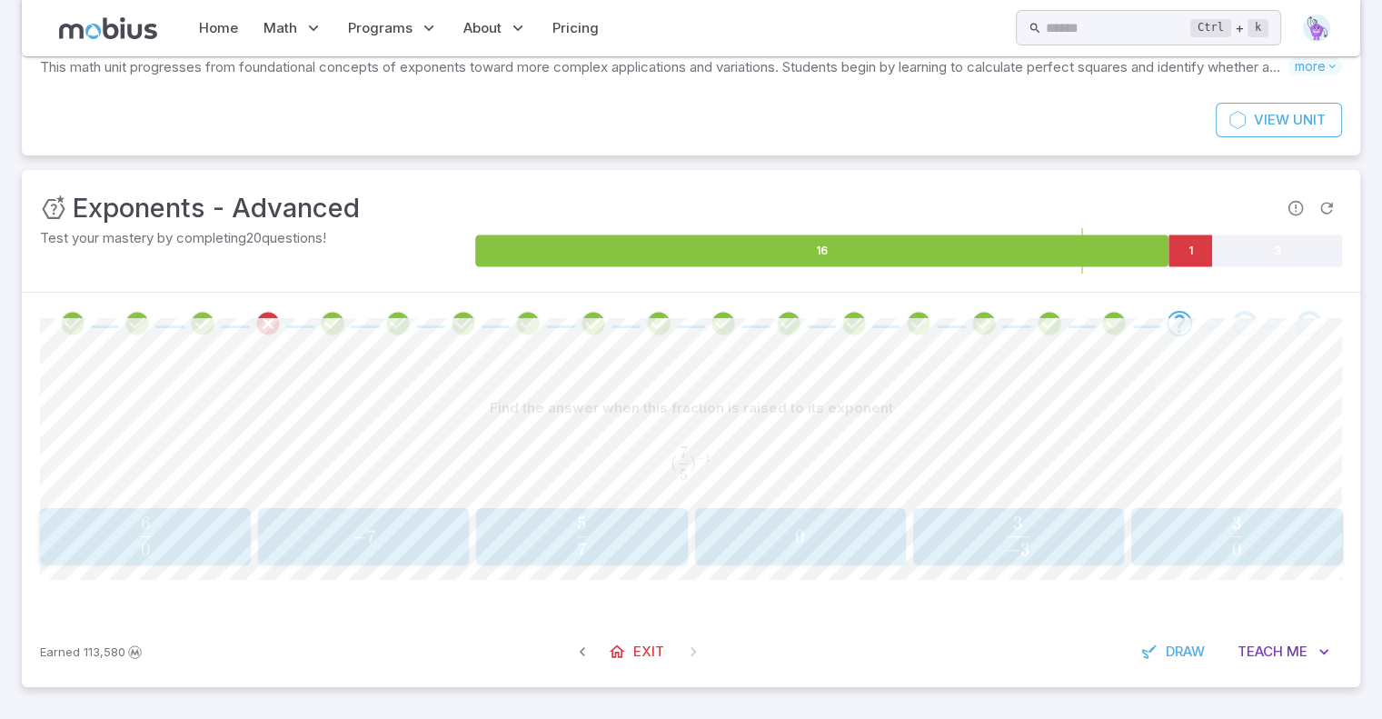
click at [609, 520] on span "7 5 ​" at bounding box center [582, 535] width 199 height 38
click at [1221, 534] on span "7 5 ​" at bounding box center [1236, 535] width 199 height 38
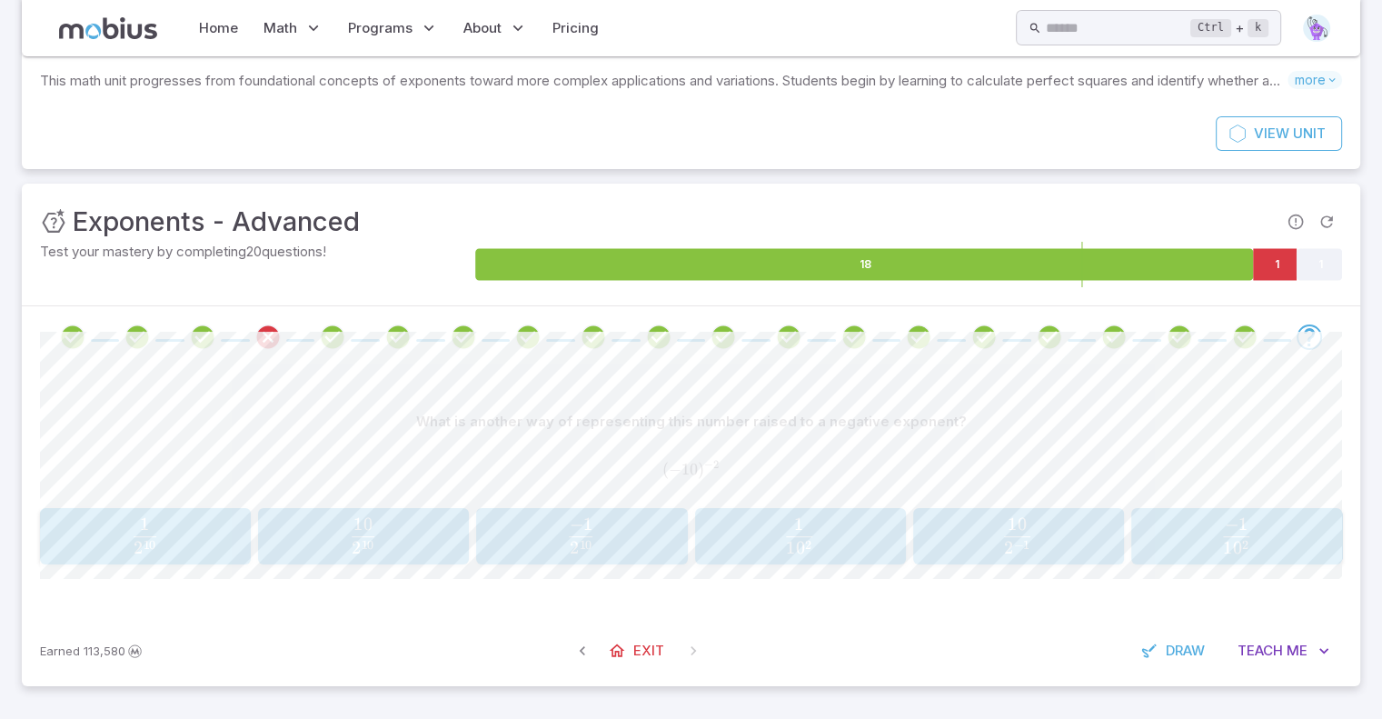
scroll to position [96, 0]
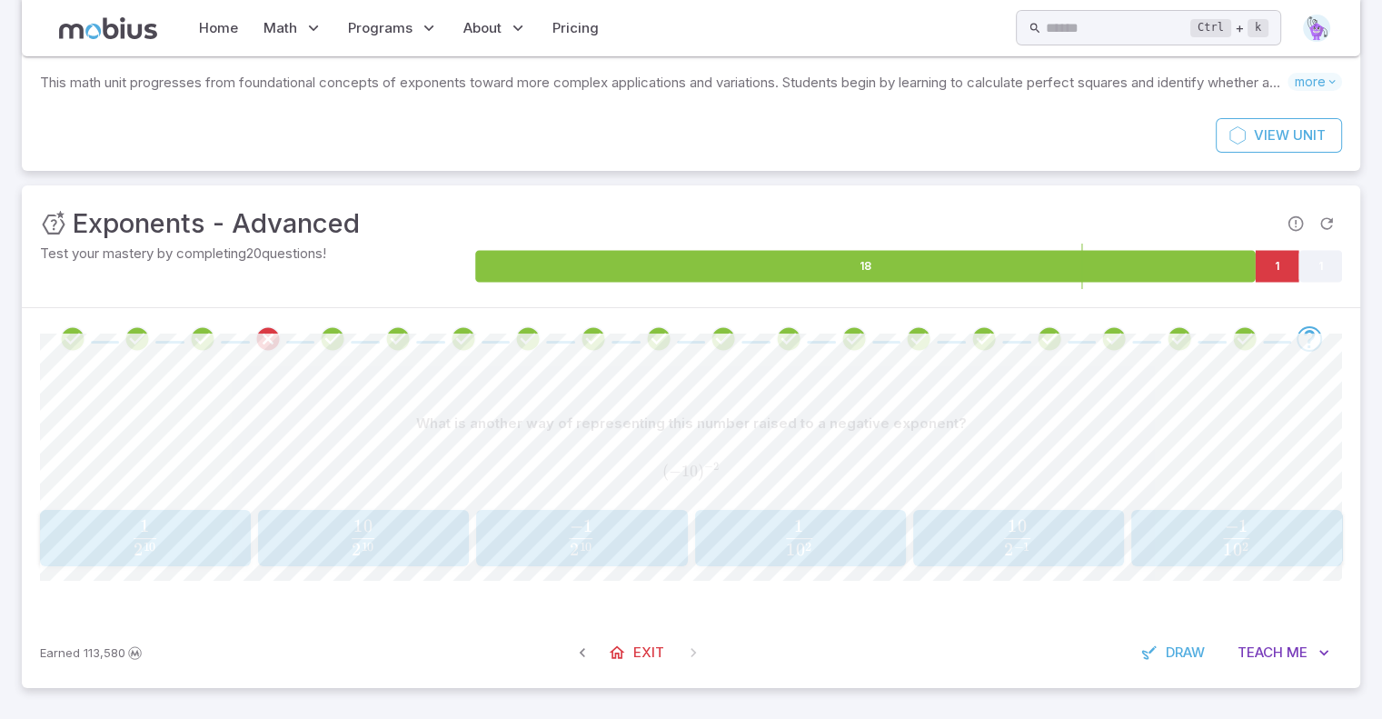
drag, startPoint x: 1244, startPoint y: 539, endPoint x: 1238, endPoint y: 526, distance: 14.2
click at [1238, 526] on span "1 0 2 − 1" at bounding box center [1236, 531] width 26 height 25
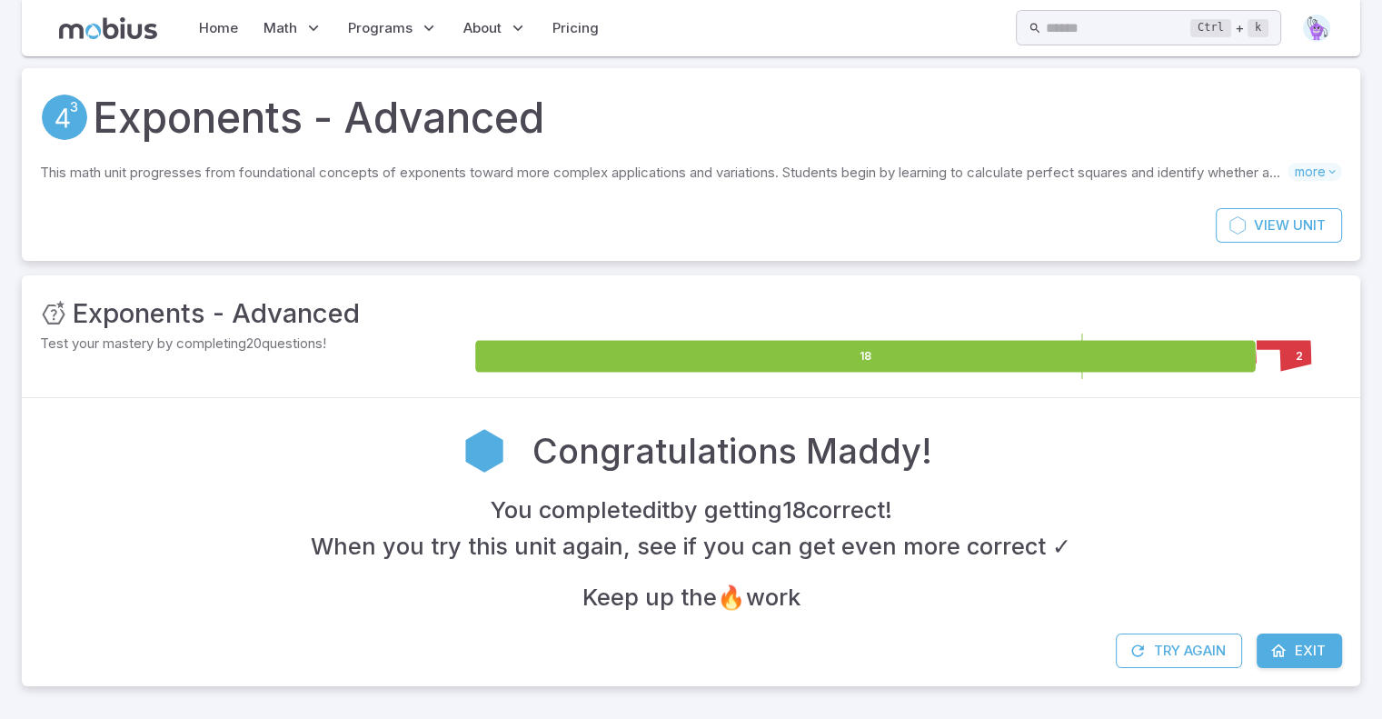
scroll to position [5, 0]
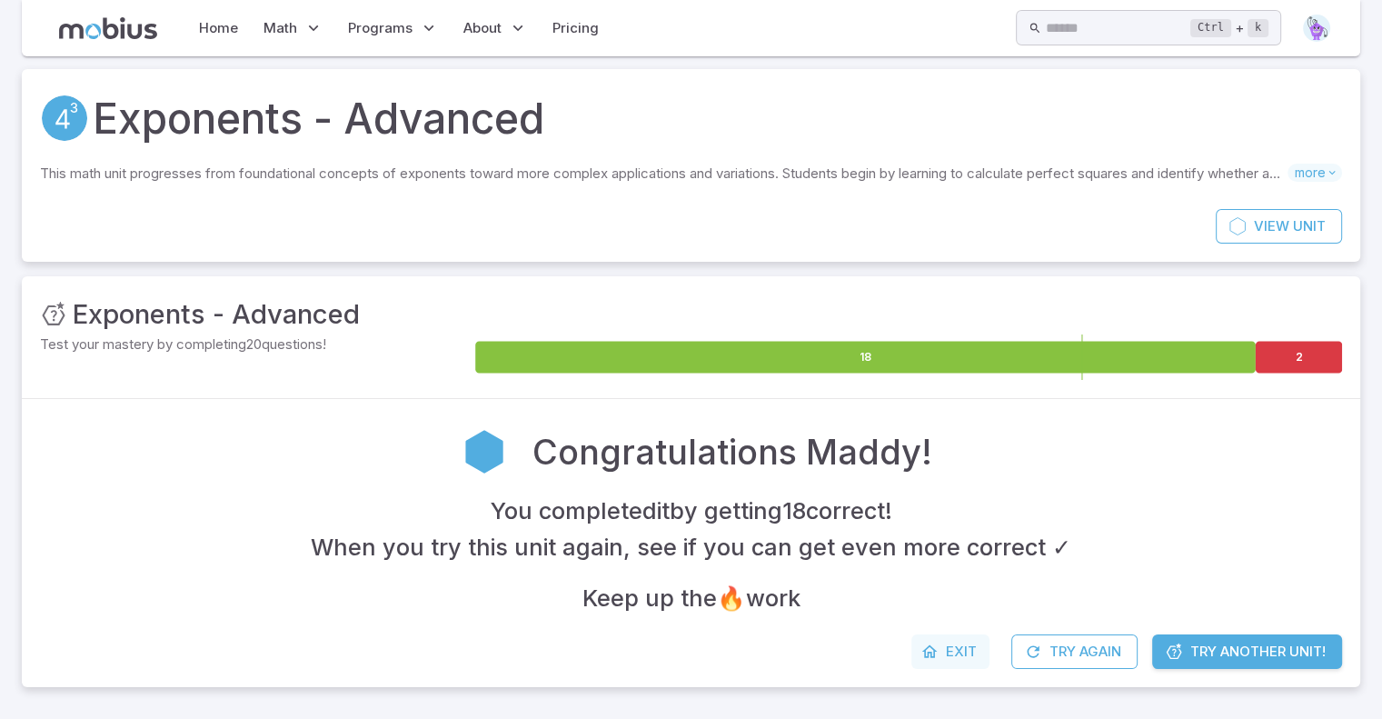
click at [958, 662] on link "Exit" at bounding box center [950, 651] width 78 height 35
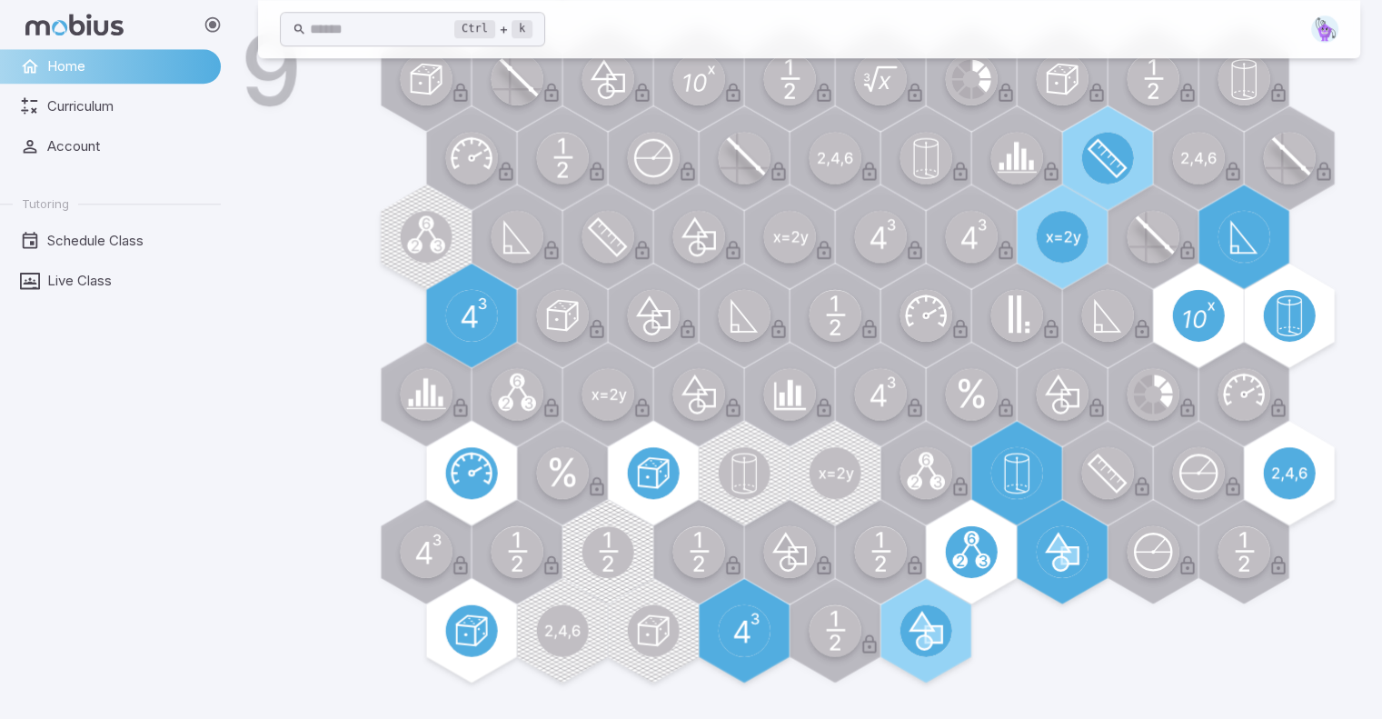
scroll to position [1405, 0]
